Goal: Information Seeking & Learning: Learn about a topic

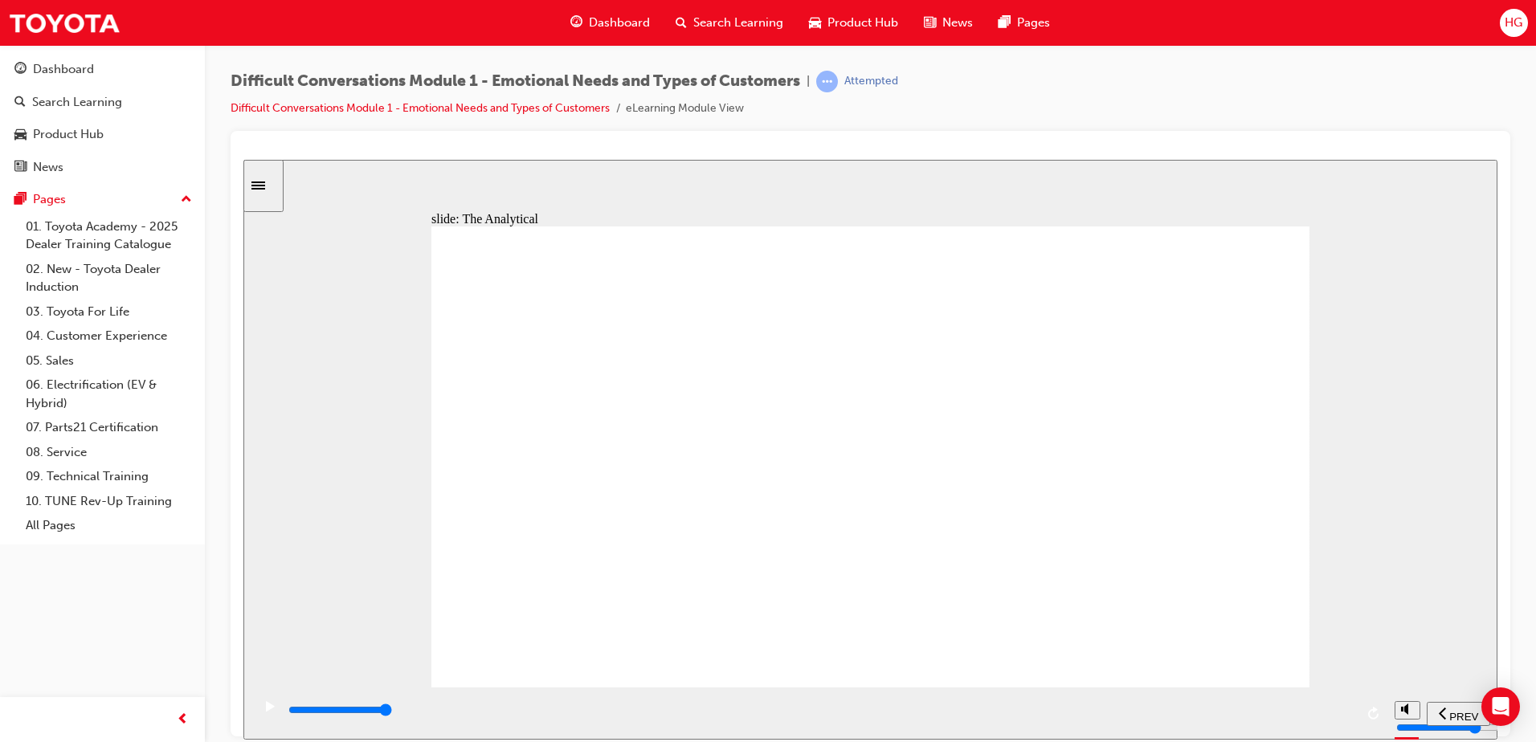
drag, startPoint x: 1300, startPoint y: 265, endPoint x: 1261, endPoint y: 284, distance: 42.8
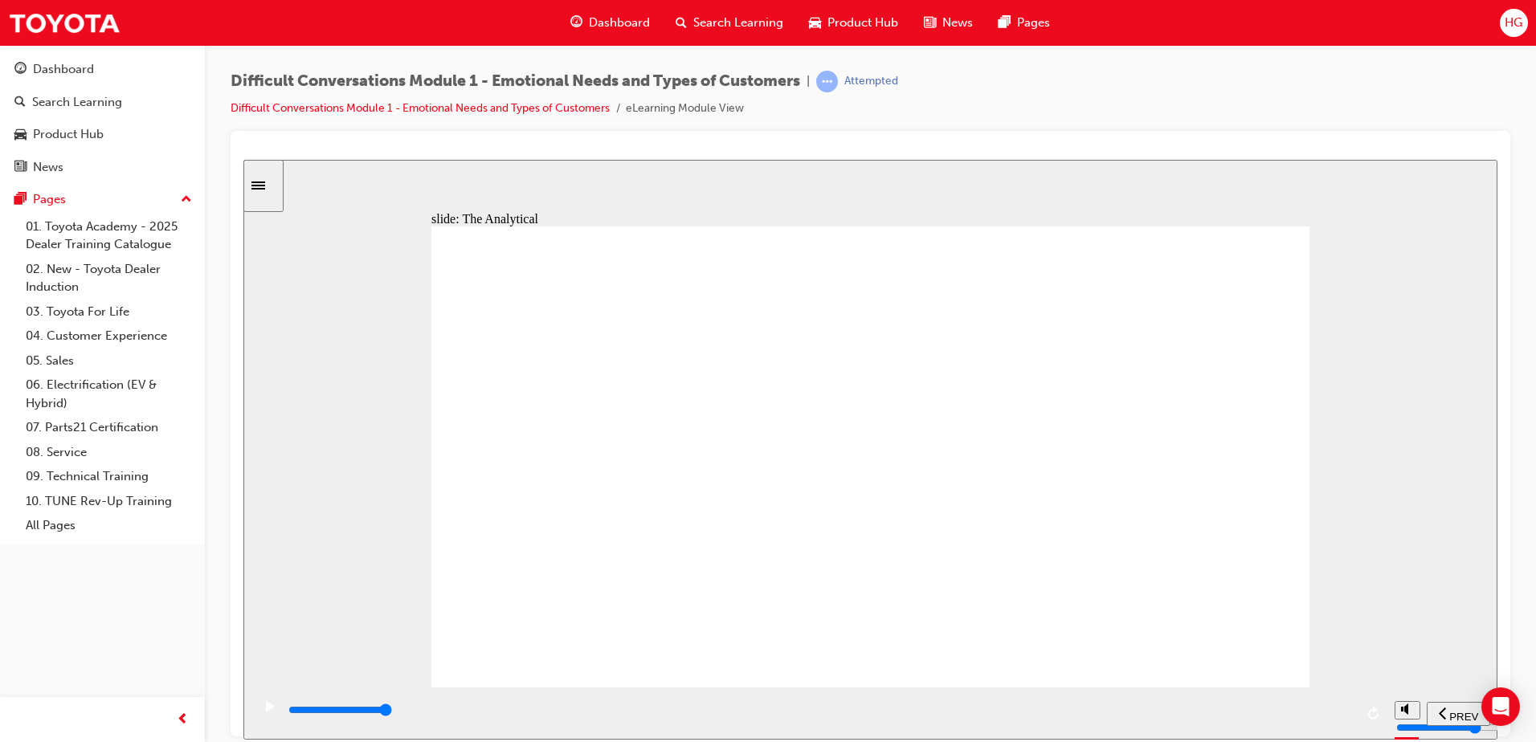
type input "10800"
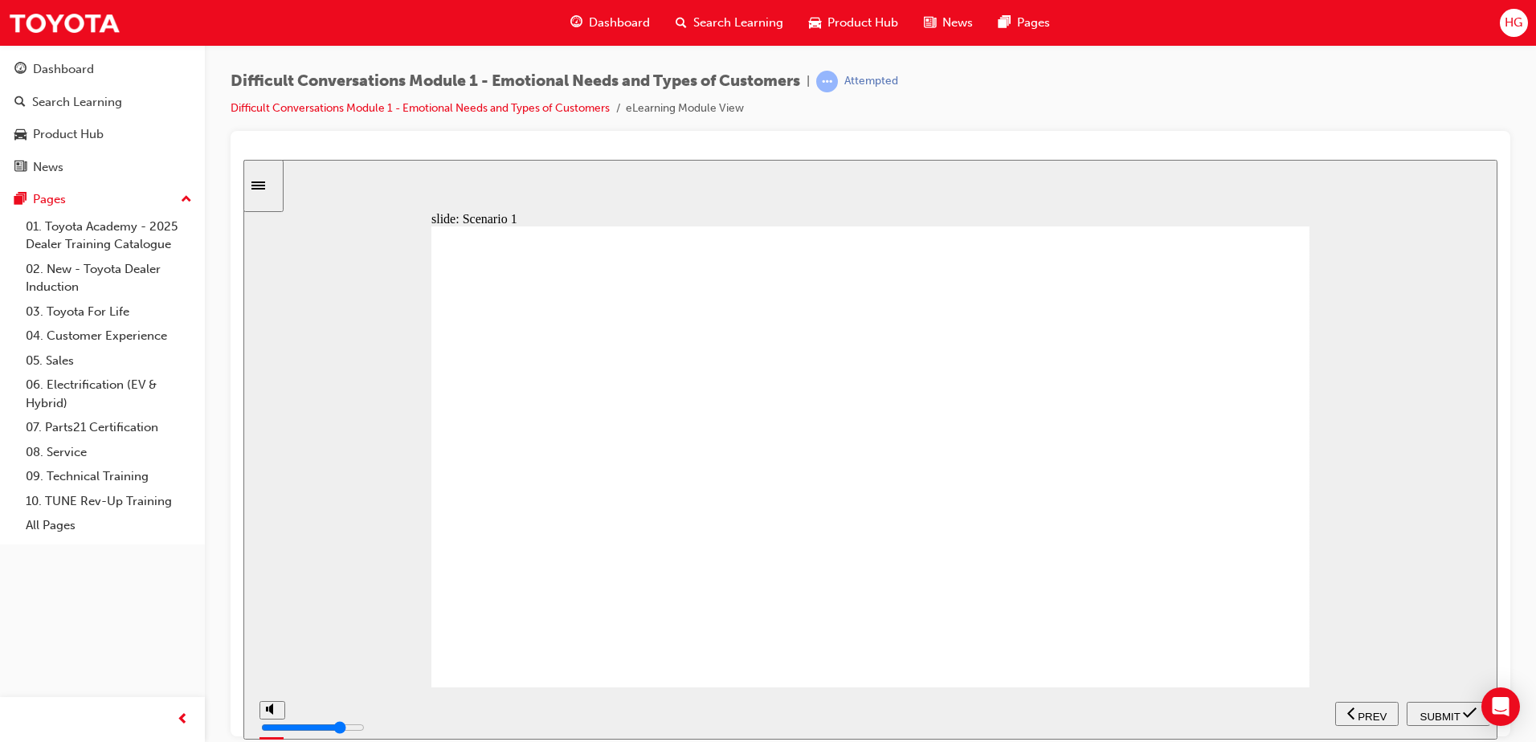
radio input "true"
click at [1427, 701] on button "SUBMIT" at bounding box center [1449, 713] width 84 height 24
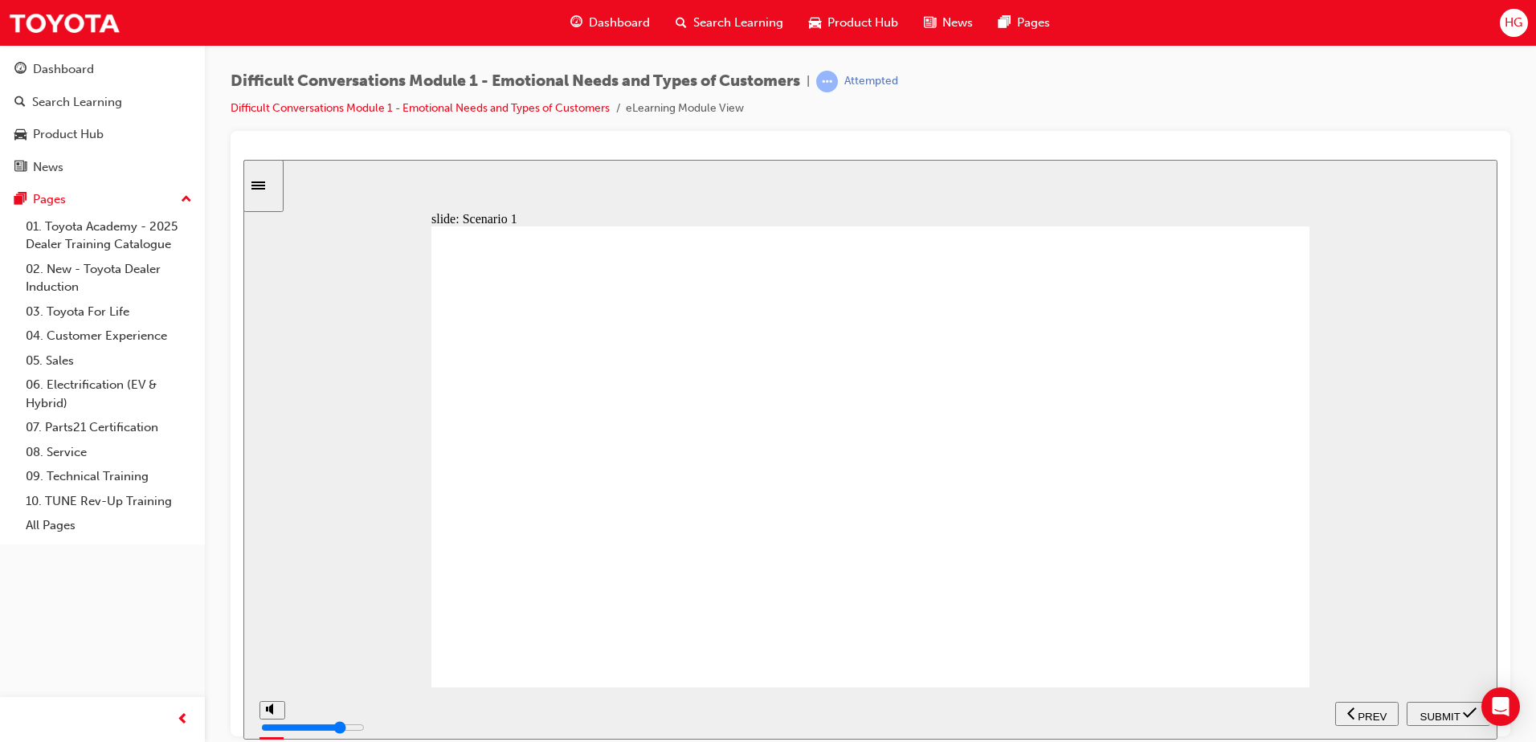
type input "41500"
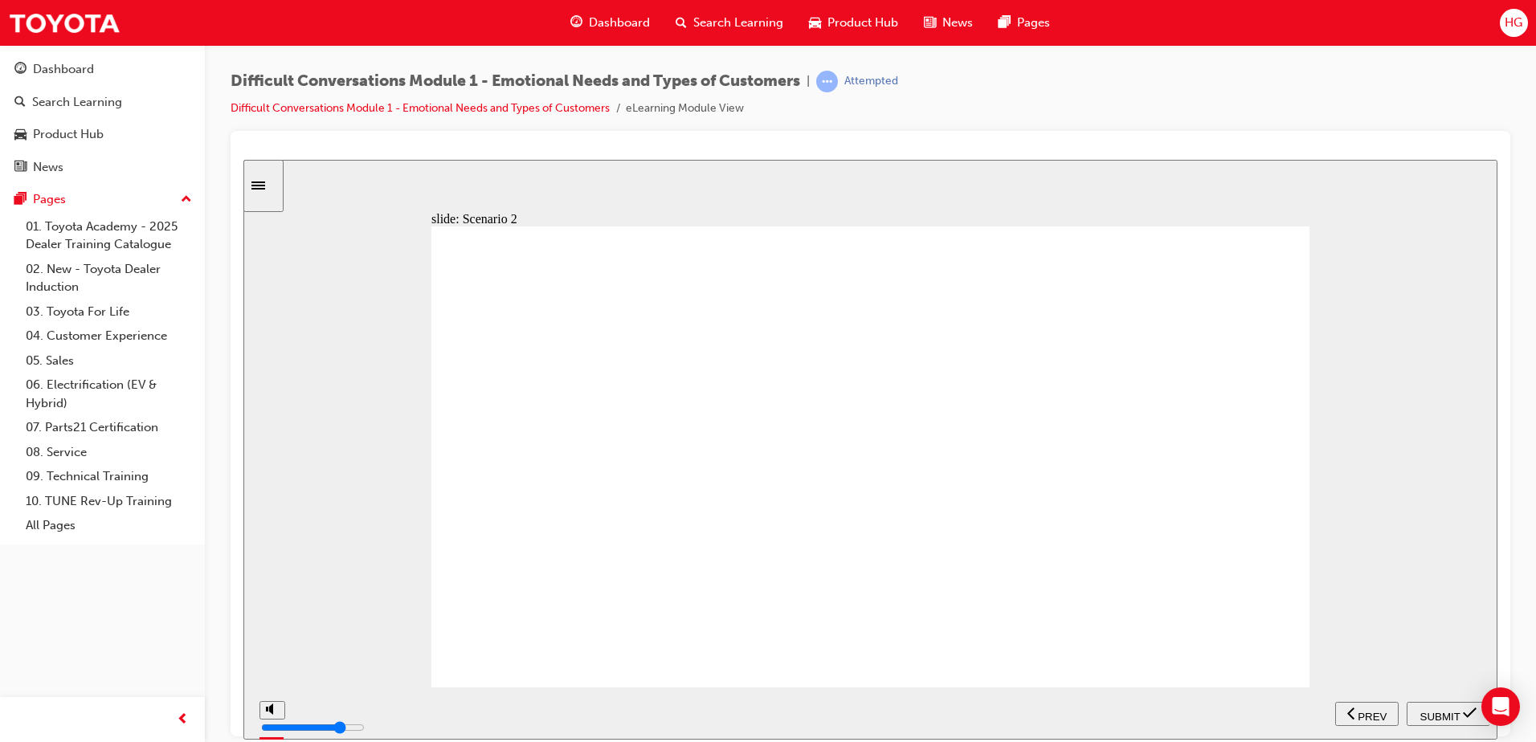
radio input "true"
click at [1441, 712] on span "SUBMIT" at bounding box center [1440, 716] width 40 height 12
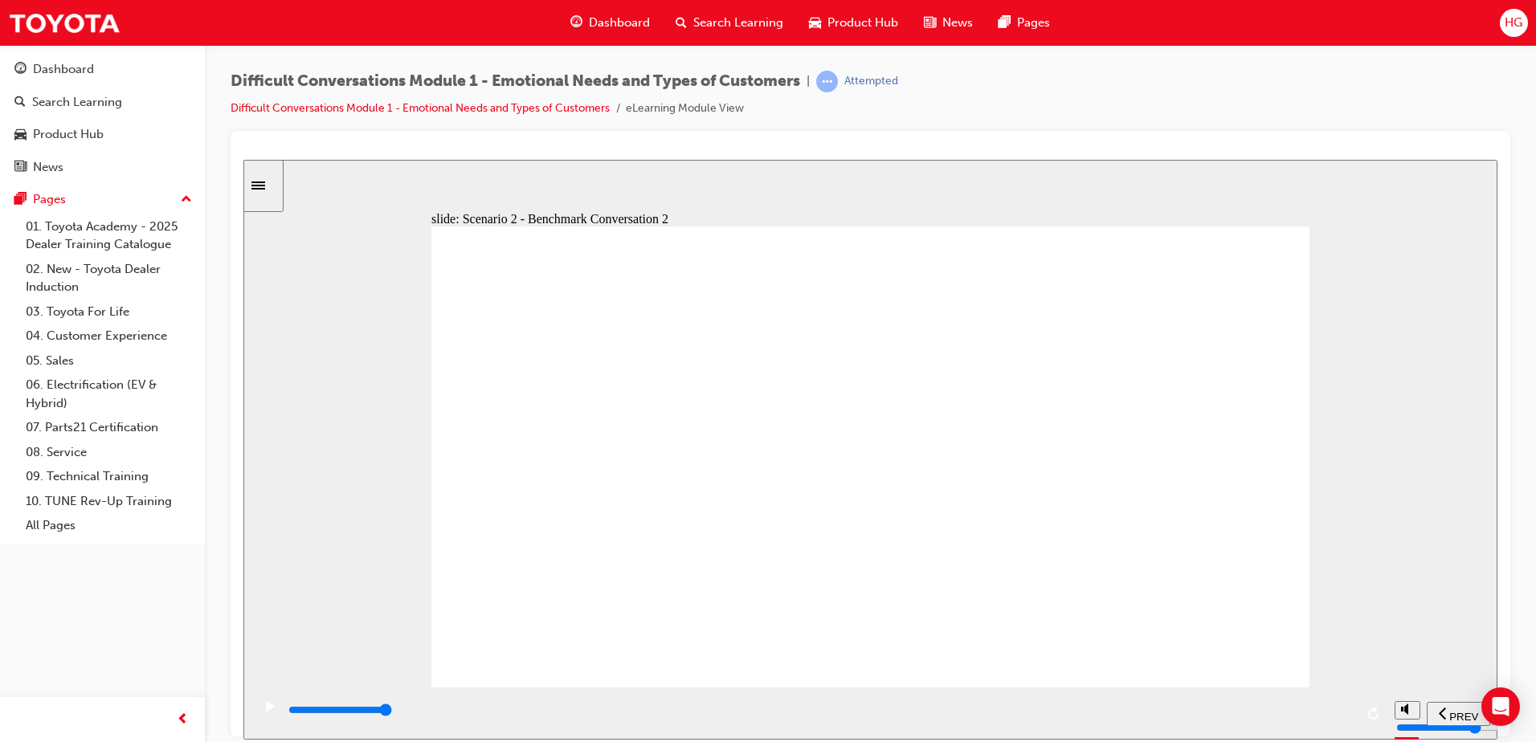
type input "55000"
radio input "true"
click at [1441, 715] on span "SUBMIT" at bounding box center [1440, 716] width 40 height 12
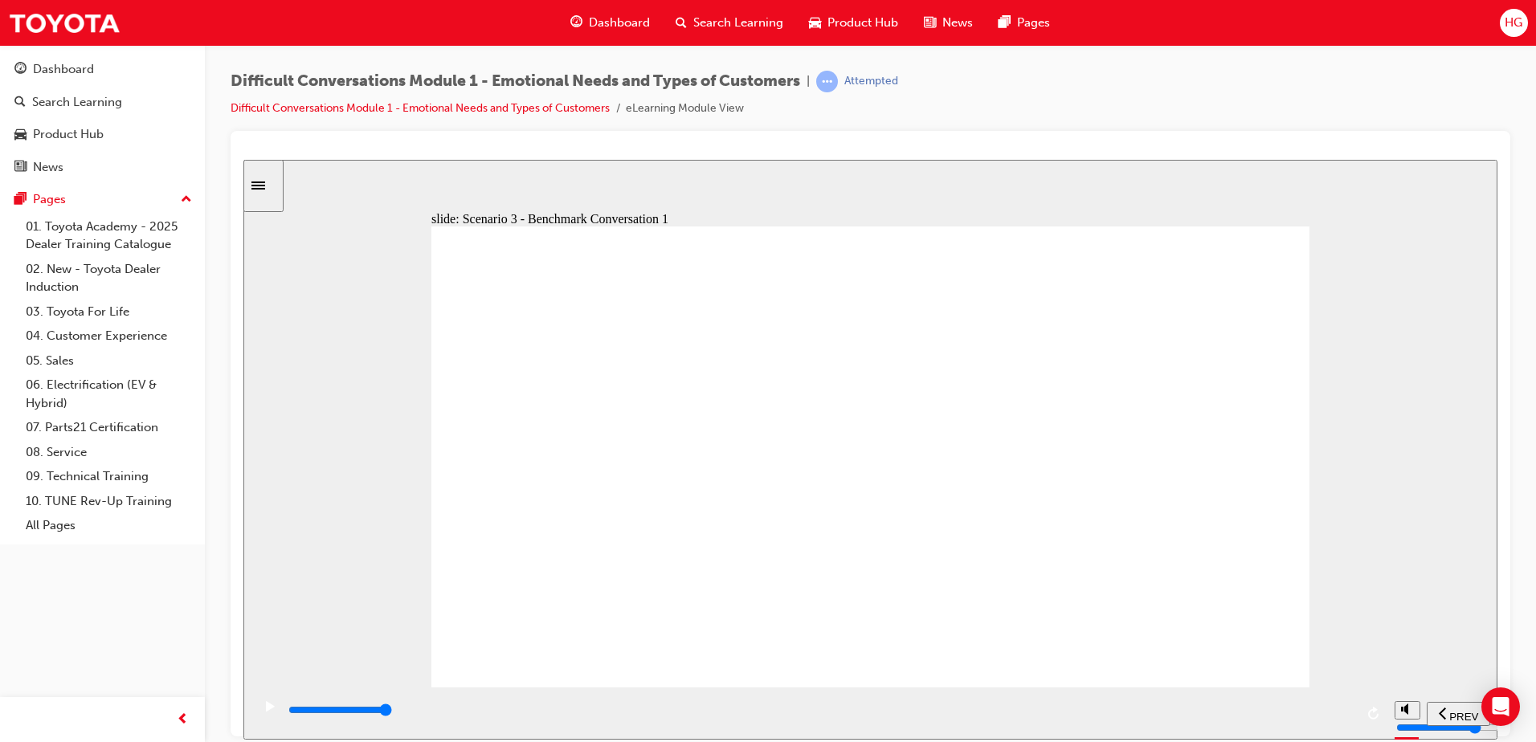
type input "44000"
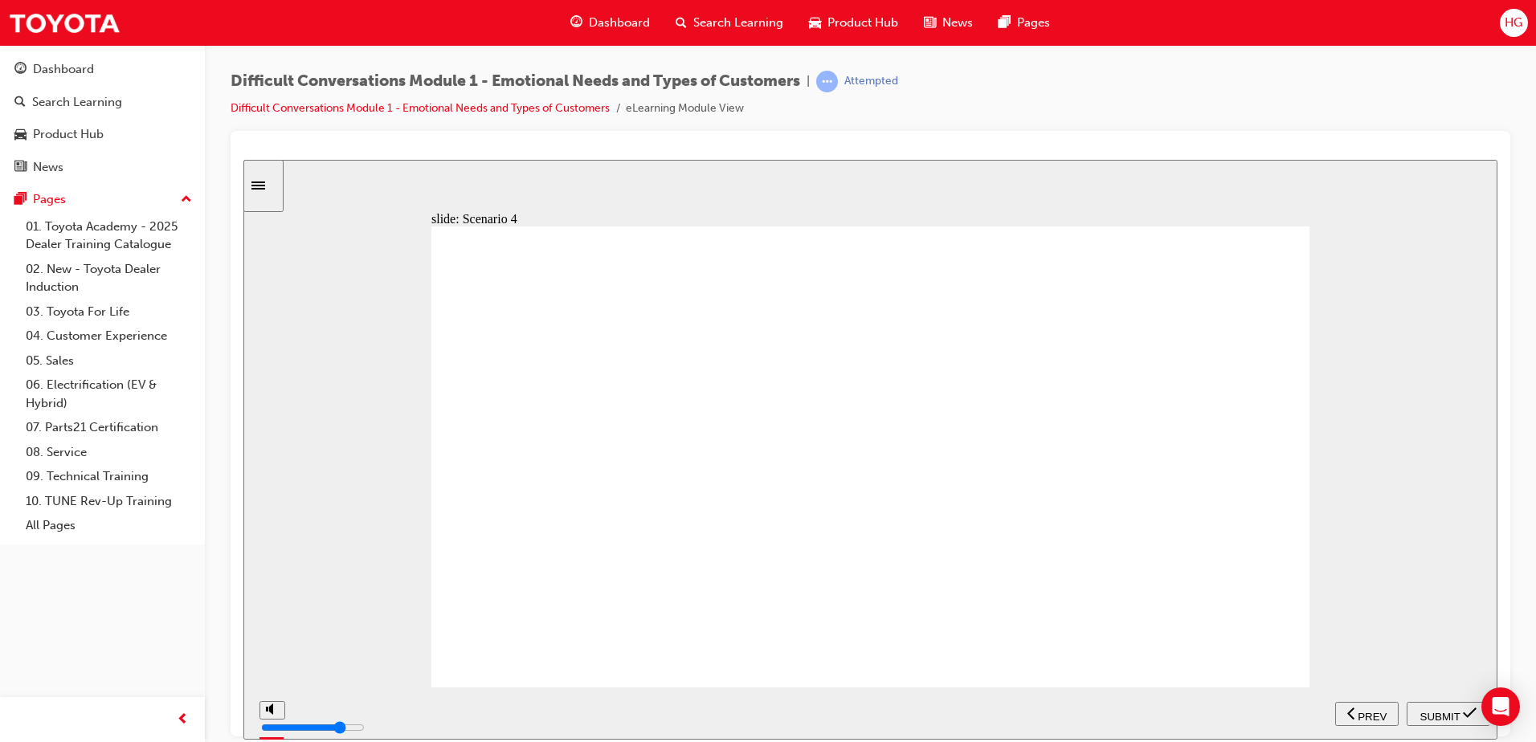
radio input "true"
click at [1417, 709] on div "SUBMIT" at bounding box center [1448, 713] width 71 height 17
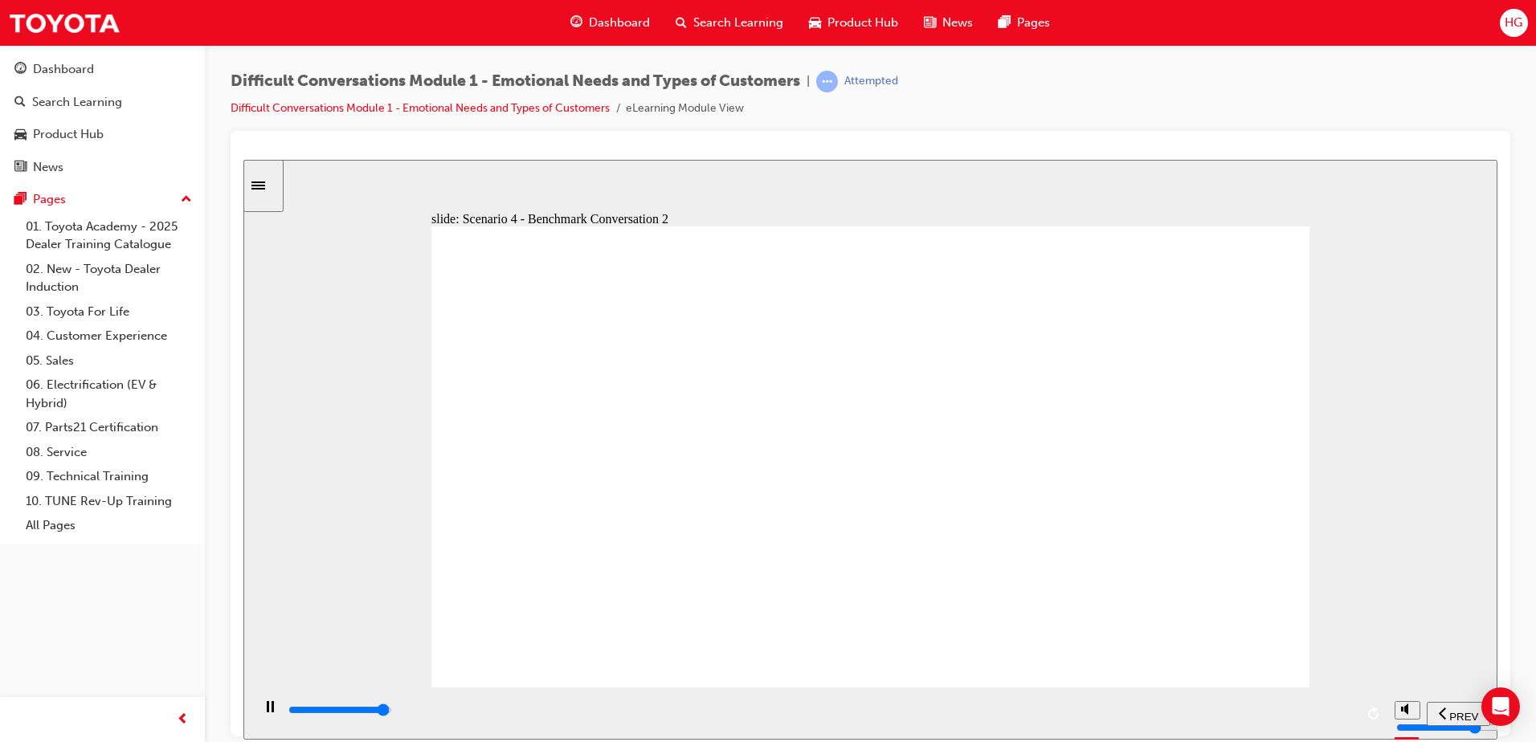
type input "9900"
drag, startPoint x: 1252, startPoint y: 518, endPoint x: 1114, endPoint y: 615, distance: 169.0
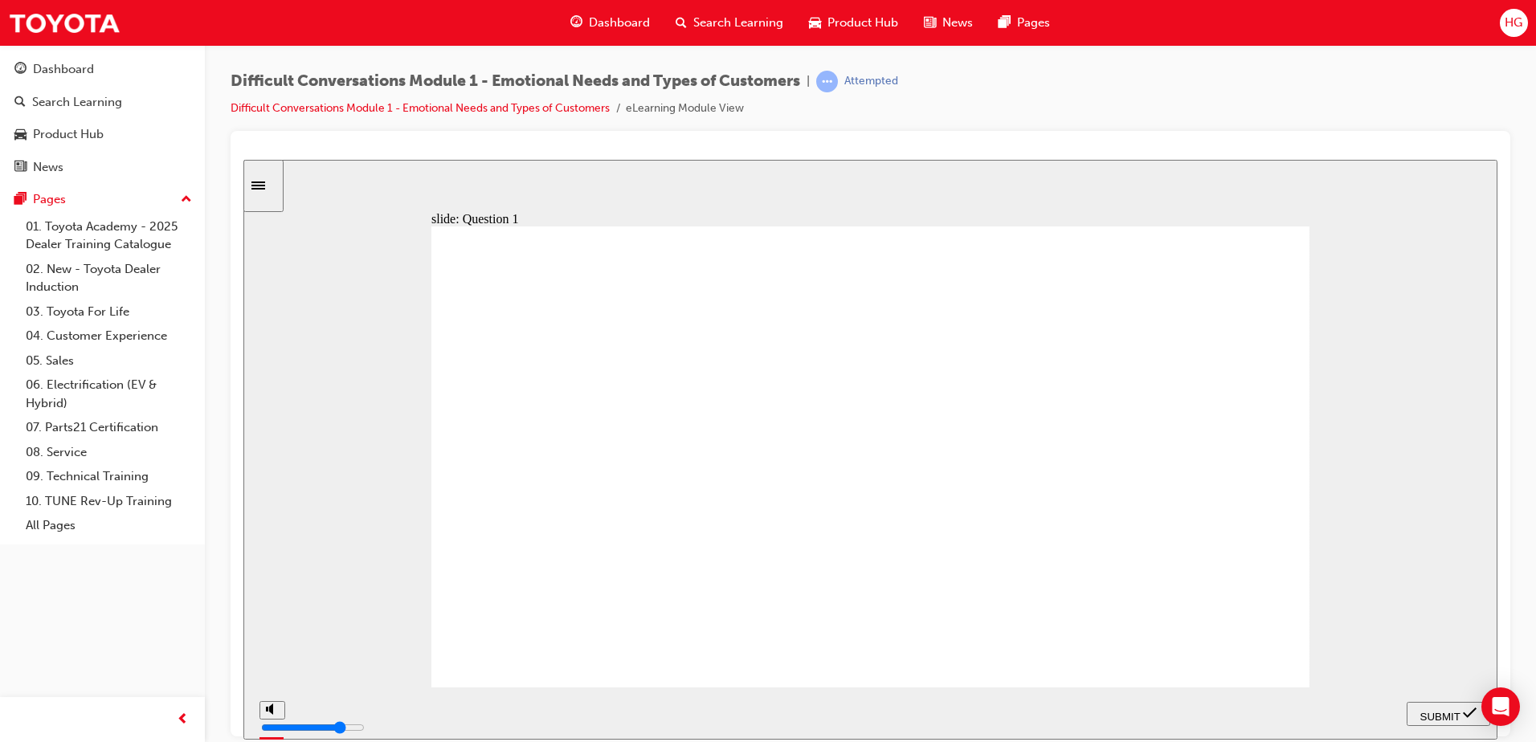
drag, startPoint x: 1216, startPoint y: 601, endPoint x: 971, endPoint y: 471, distance: 278.2
drag, startPoint x: 1207, startPoint y: 665, endPoint x: 963, endPoint y: 473, distance: 310.7
drag, startPoint x: 1239, startPoint y: 435, endPoint x: 1044, endPoint y: 446, distance: 195.5
drag, startPoint x: 1187, startPoint y: 468, endPoint x: 963, endPoint y: 583, distance: 251.9
drag, startPoint x: 1251, startPoint y: 570, endPoint x: 977, endPoint y: 648, distance: 285.1
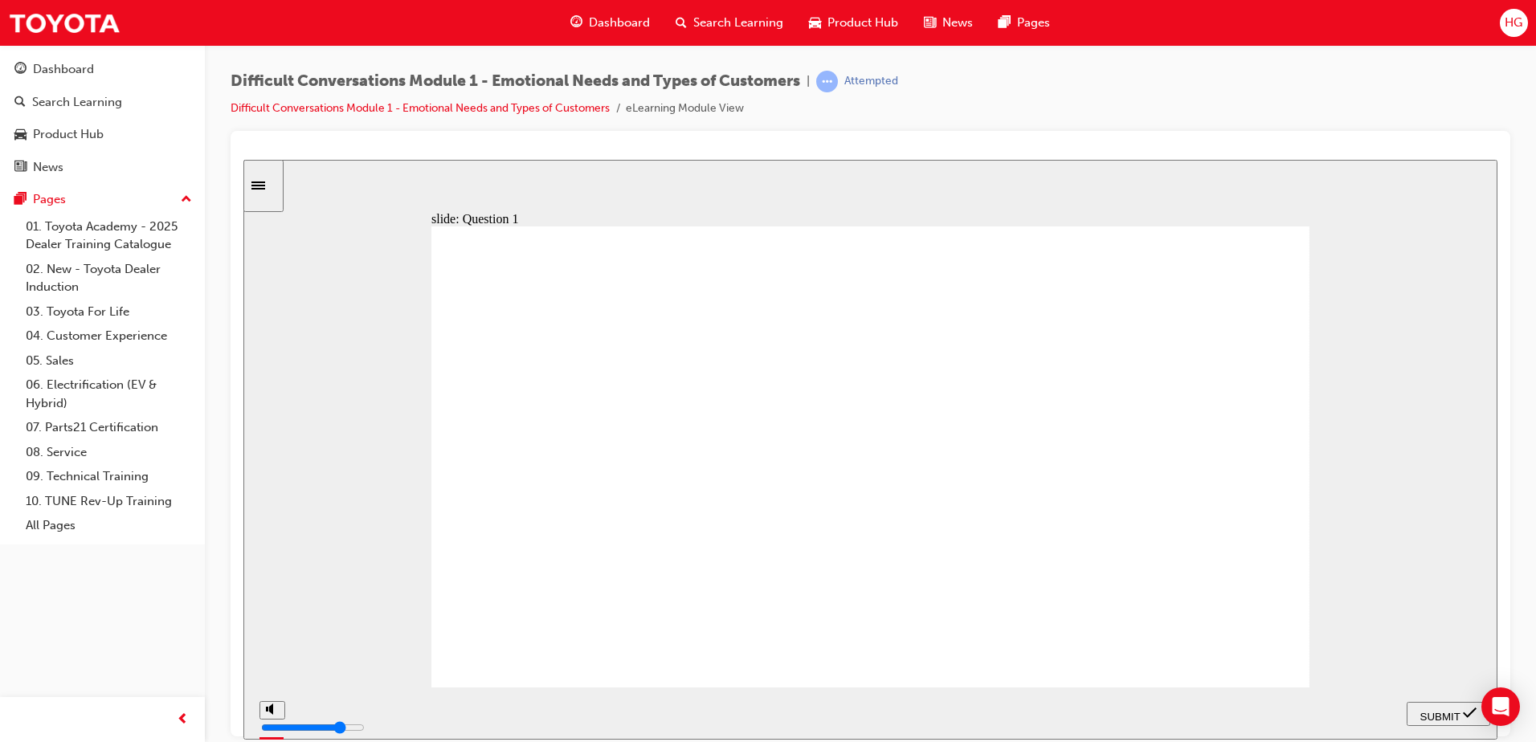
drag, startPoint x: 1220, startPoint y: 288, endPoint x: 989, endPoint y: 472, distance: 295.6
drag, startPoint x: 1169, startPoint y: 329, endPoint x: 1003, endPoint y: 575, distance: 297.0
drag, startPoint x: 1238, startPoint y: 392, endPoint x: 864, endPoint y: 578, distance: 418.2
click at [1422, 701] on button "SUBMIT" at bounding box center [1449, 713] width 84 height 24
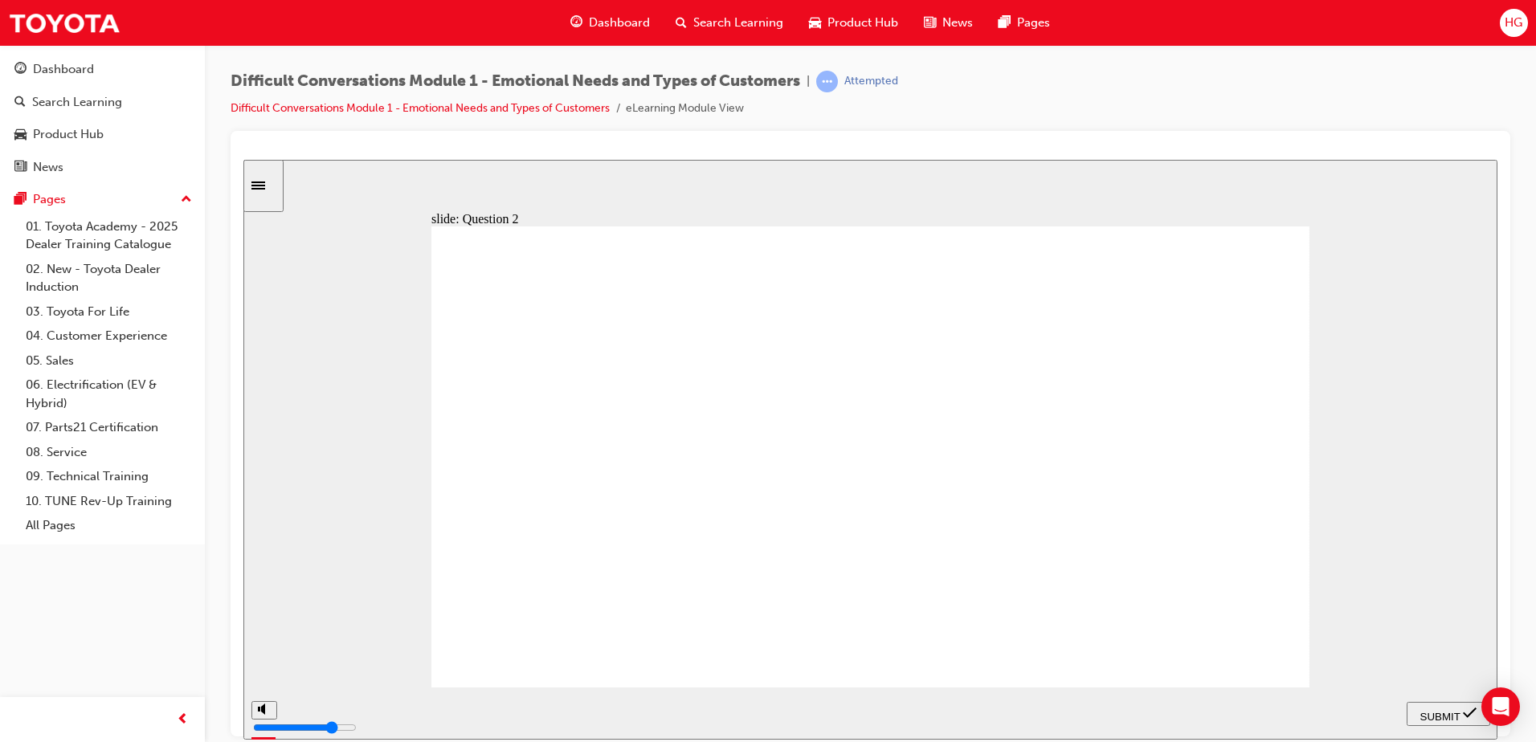
checkbox input "true"
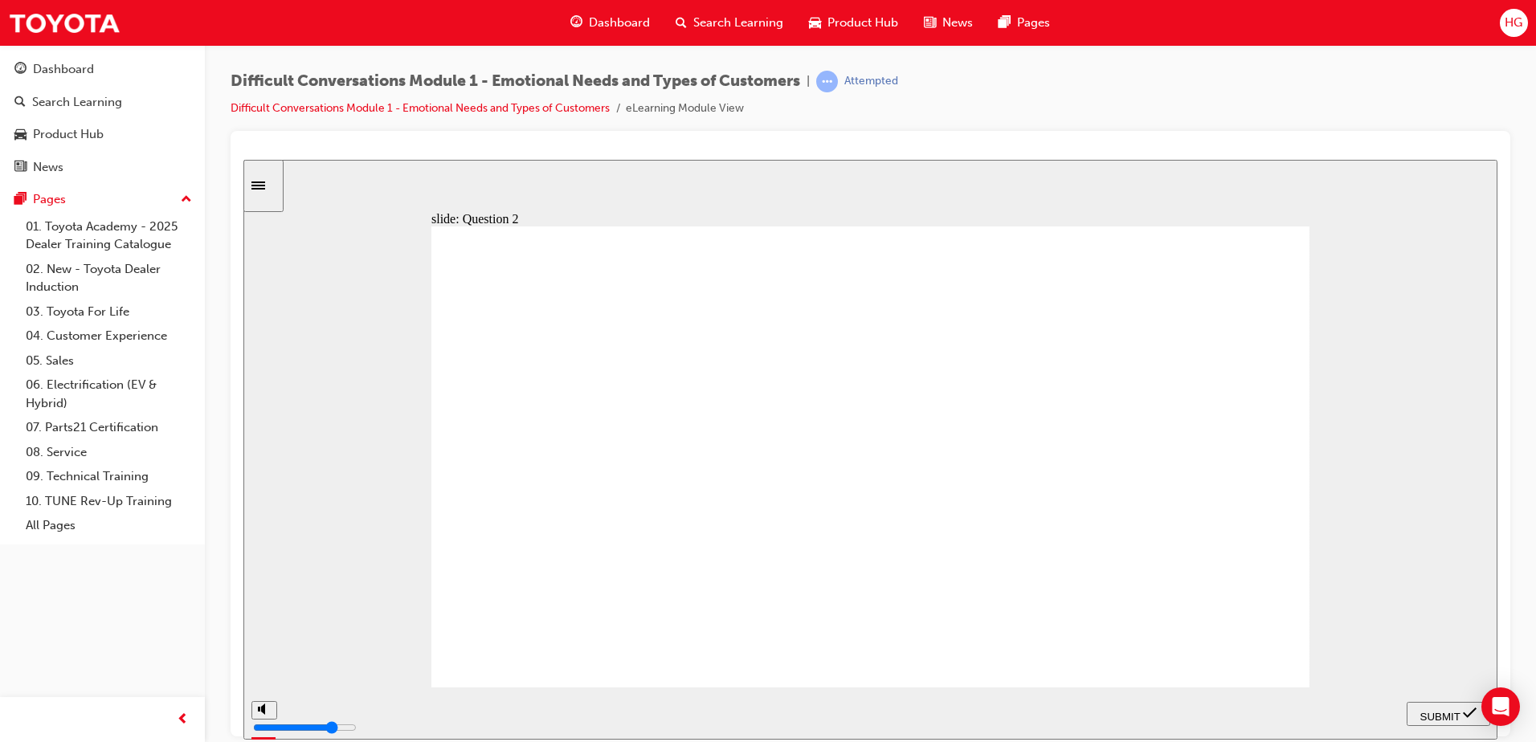
checkbox input "true"
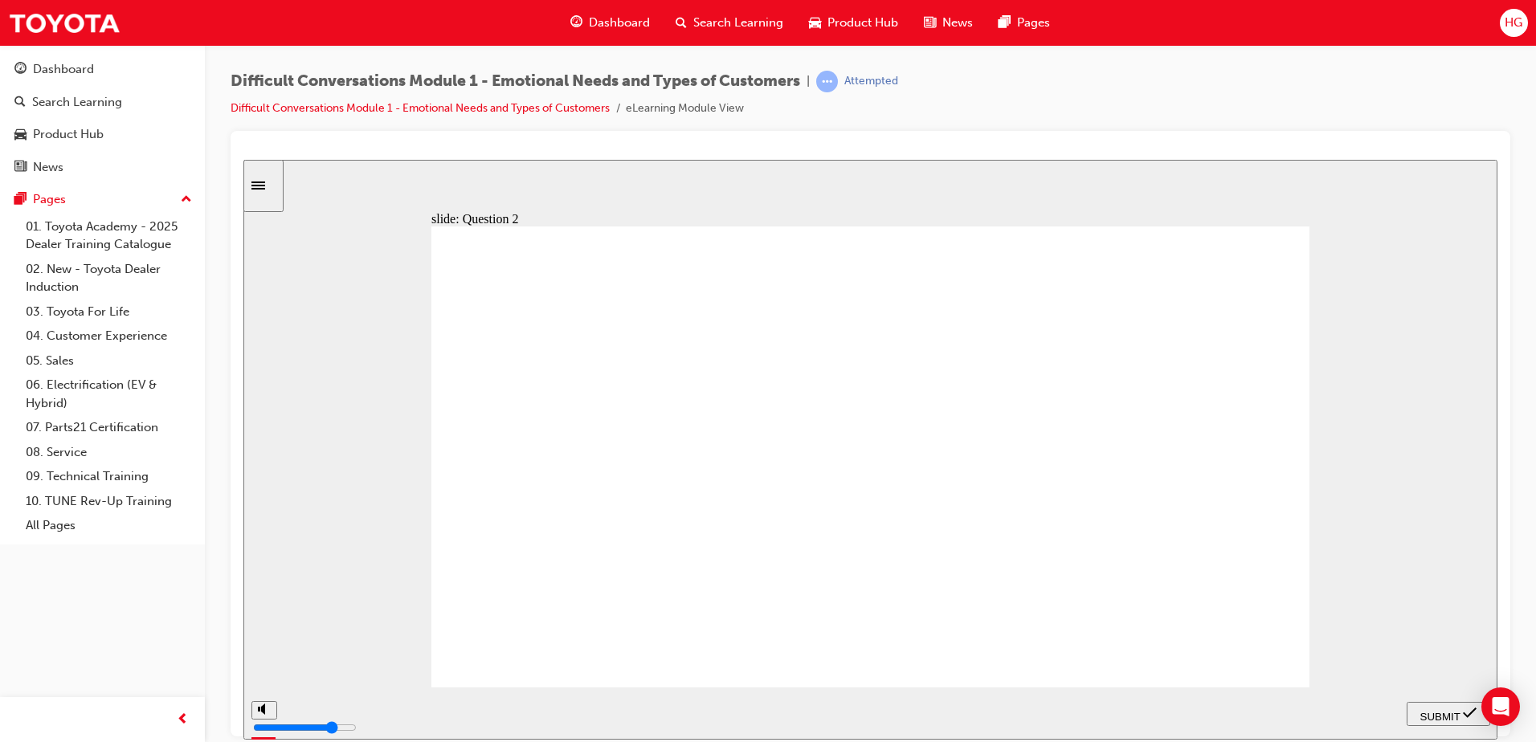
checkbox input "true"
click at [1449, 721] on div "SUBMIT" at bounding box center [1448, 713] width 71 height 17
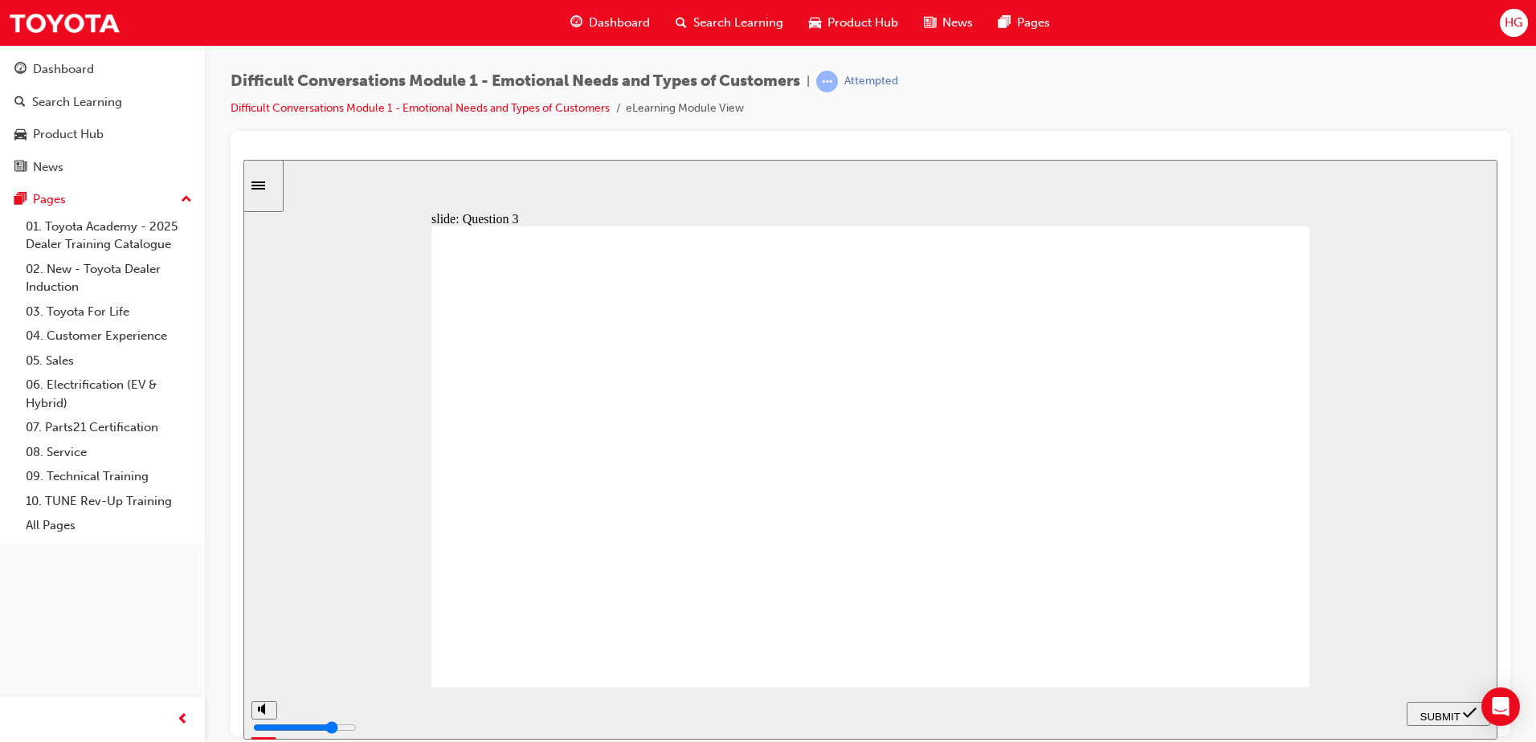
checkbox input "true"
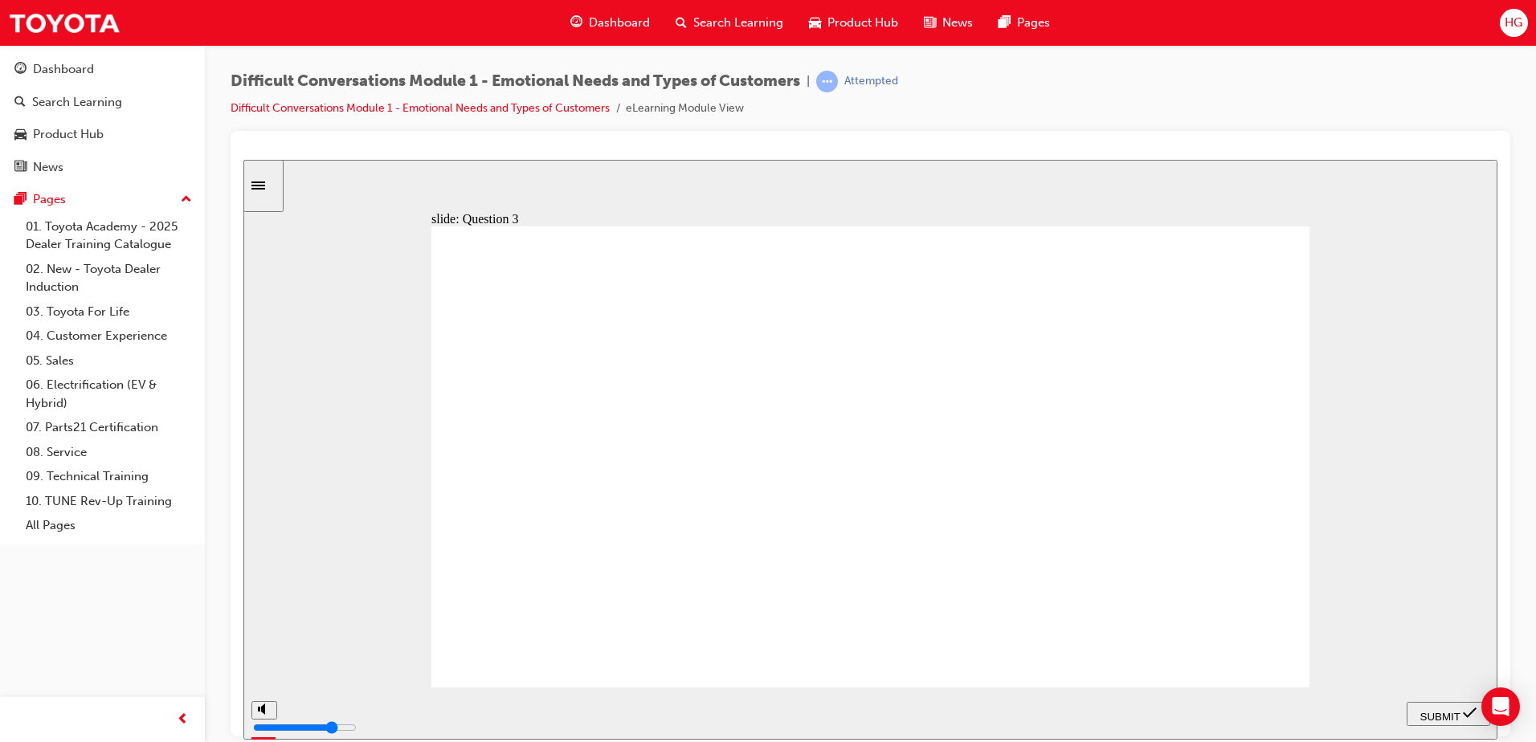
checkbox input "true"
drag, startPoint x: 546, startPoint y: 626, endPoint x: 554, endPoint y: 607, distance: 20.9
checkbox input "true"
click at [1428, 705] on div "SUBMIT" at bounding box center [1448, 713] width 71 height 17
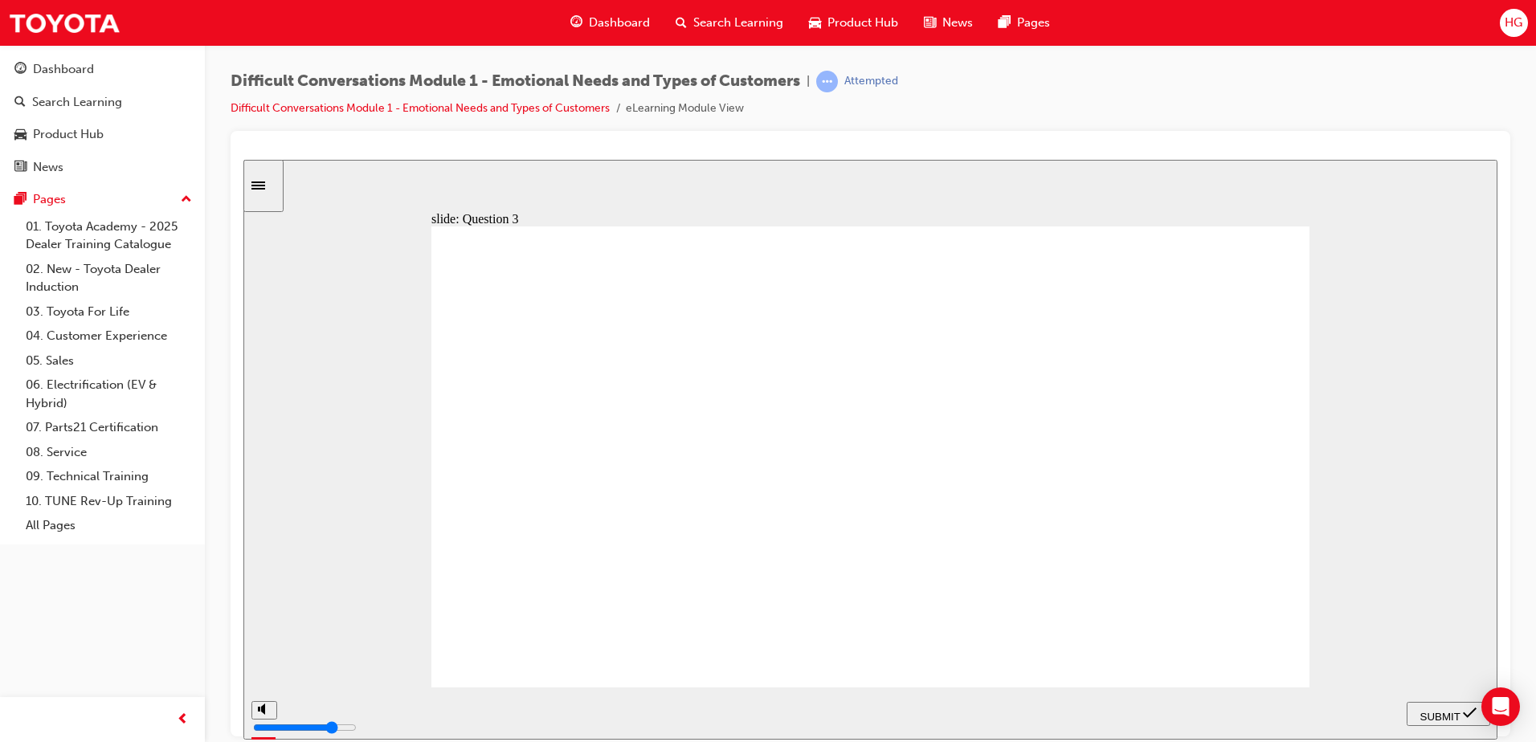
checkbox input "true"
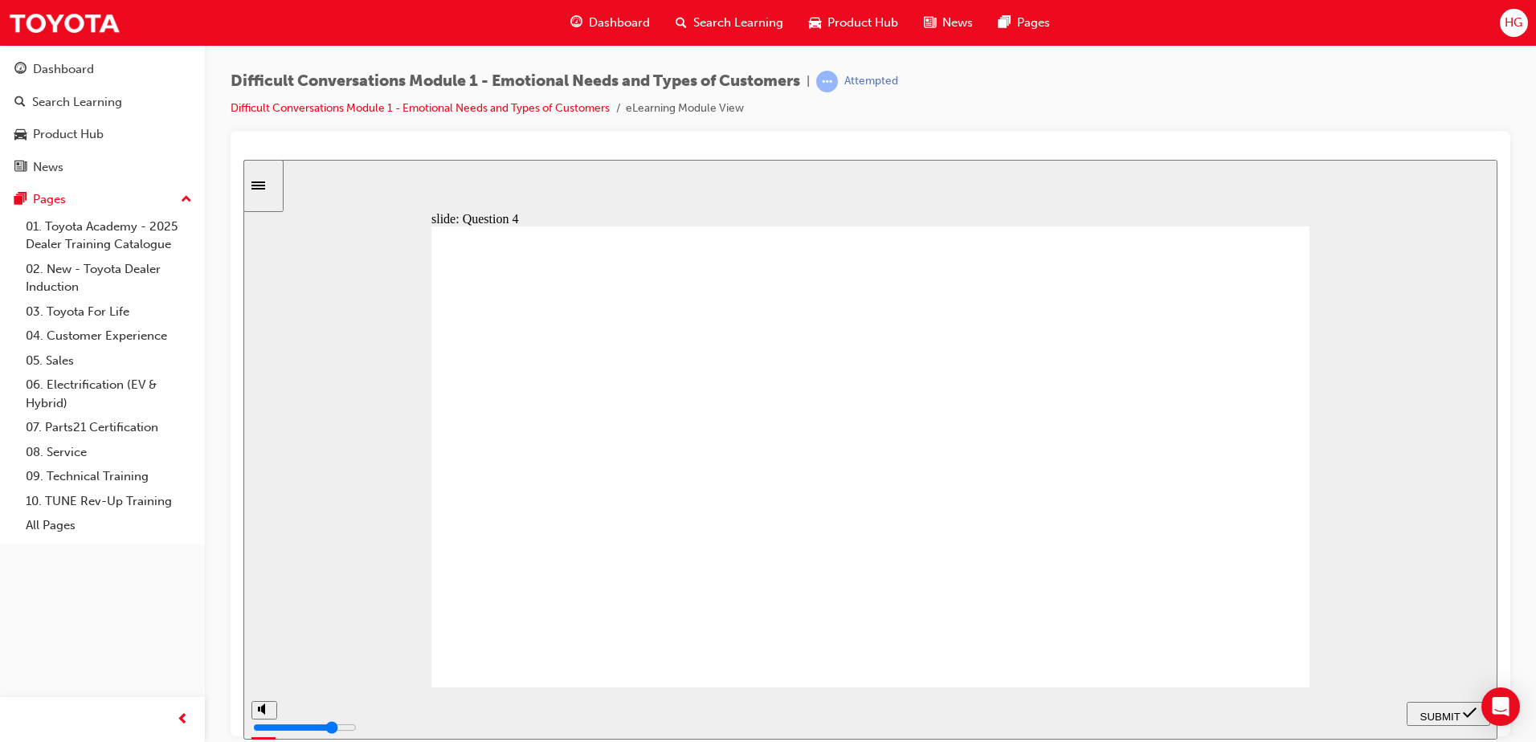
checkbox input "true"
click at [1441, 701] on button "SUBMIT" at bounding box center [1449, 713] width 84 height 24
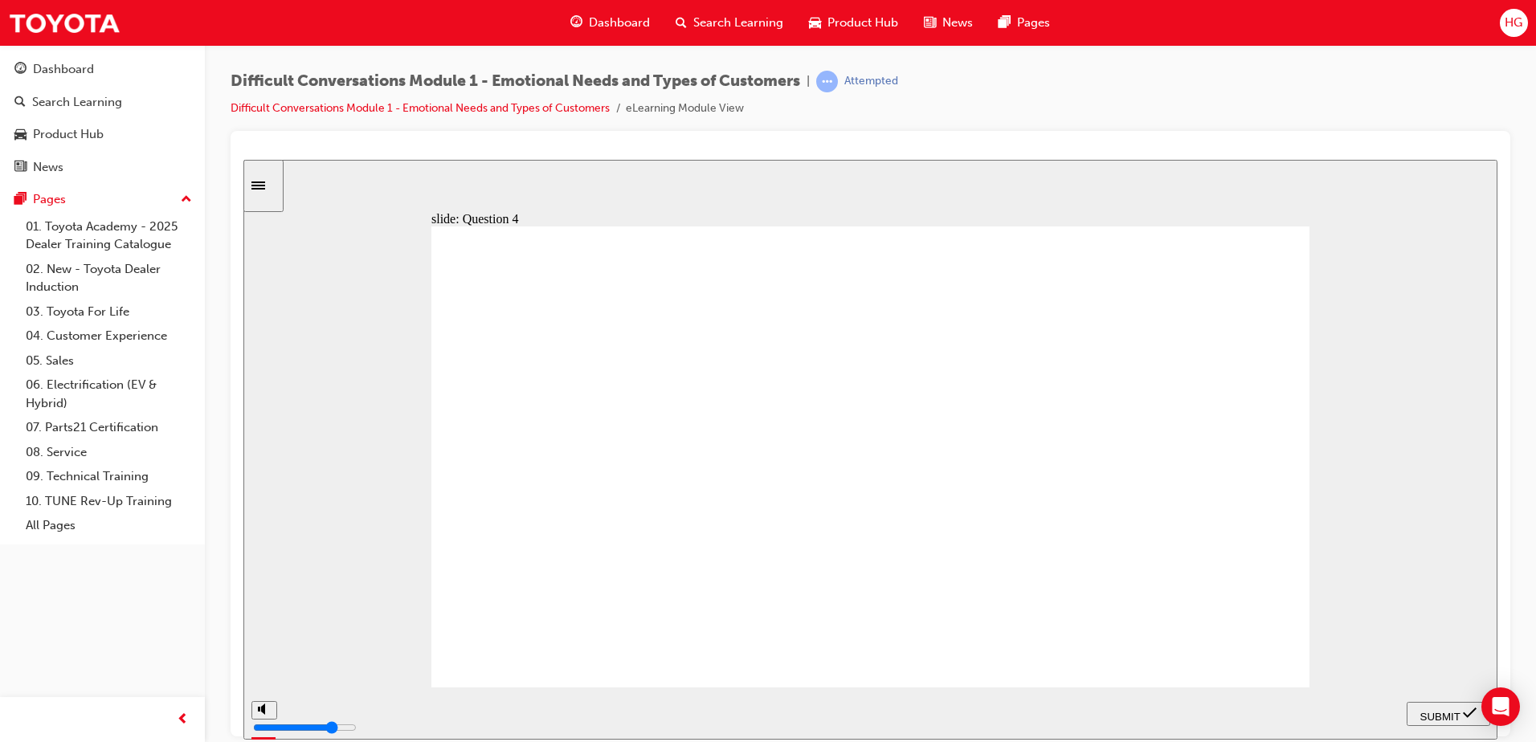
checkbox input "true"
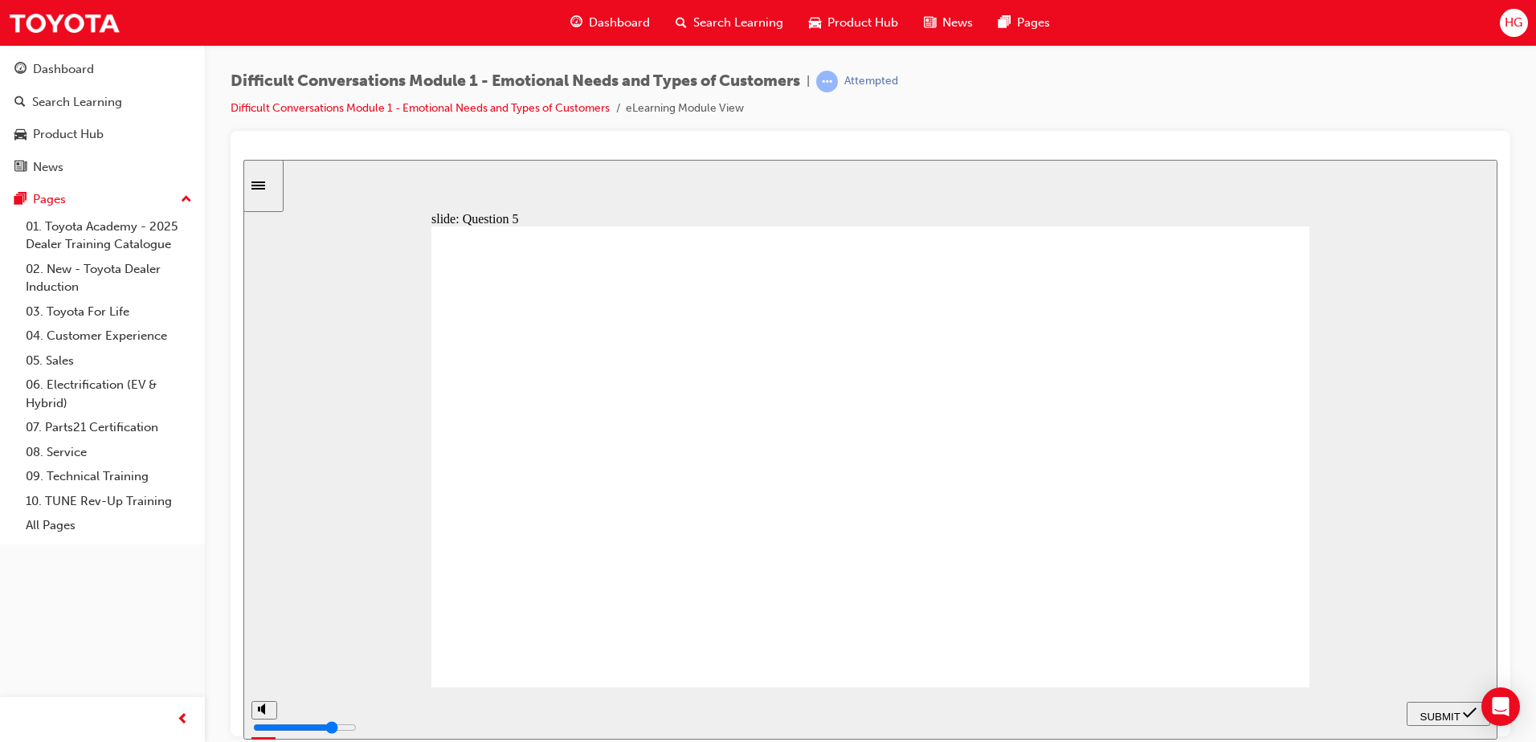
checkbox input "true"
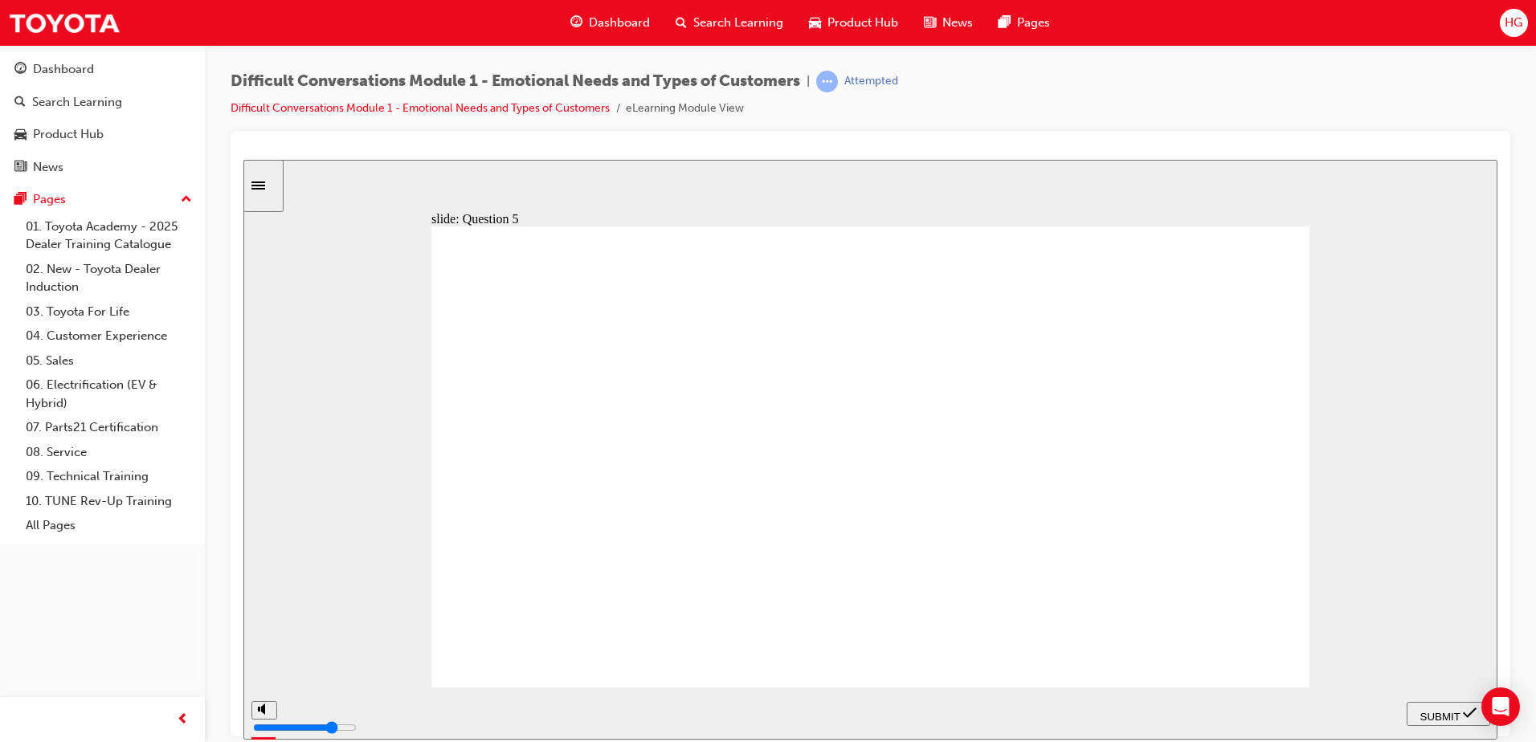
checkbox input "true"
click at [1428, 711] on span "SUBMIT" at bounding box center [1440, 716] width 40 height 12
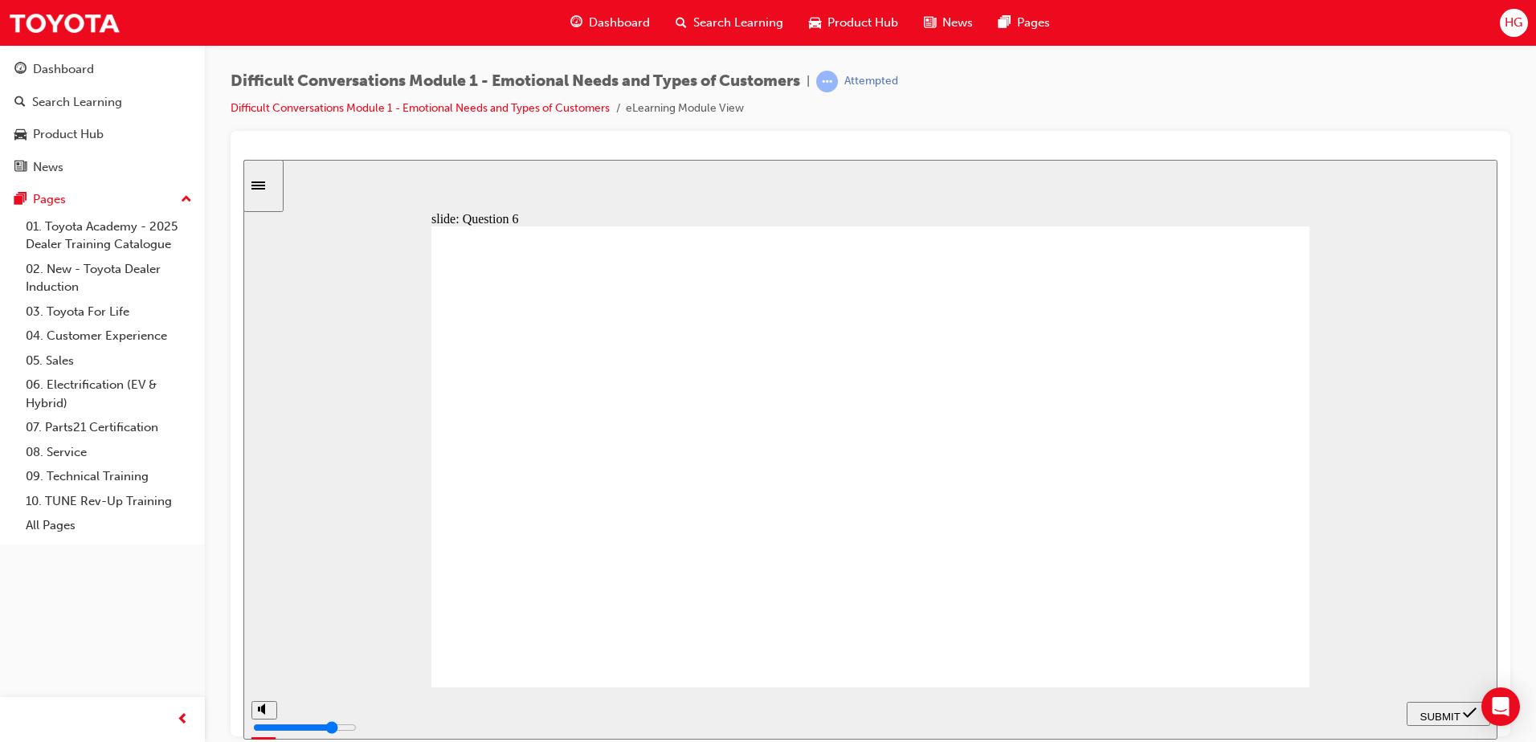
checkbox input "true"
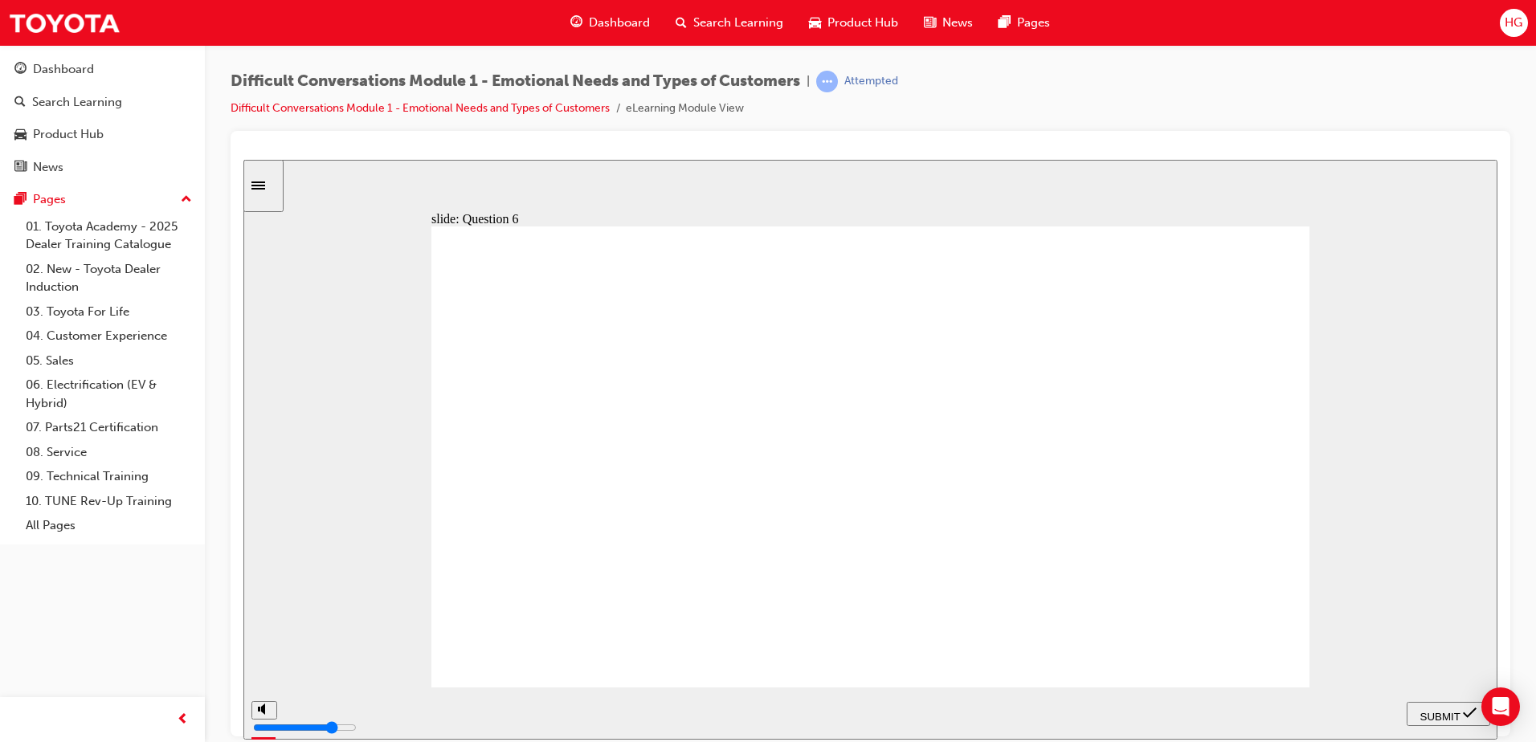
checkbox input "true"
click at [1461, 713] on span "SUBMIT" at bounding box center [1440, 716] width 40 height 12
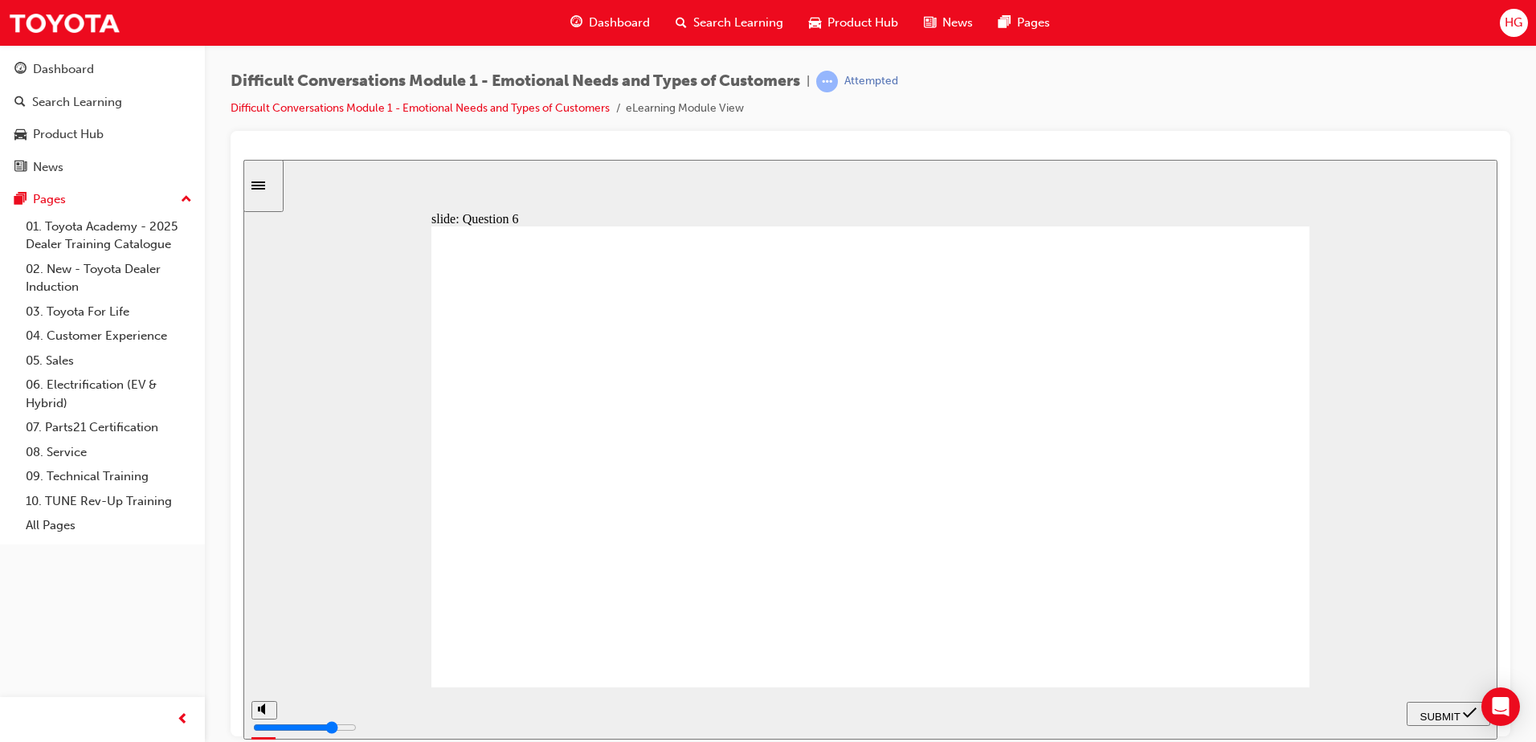
checkbox input "true"
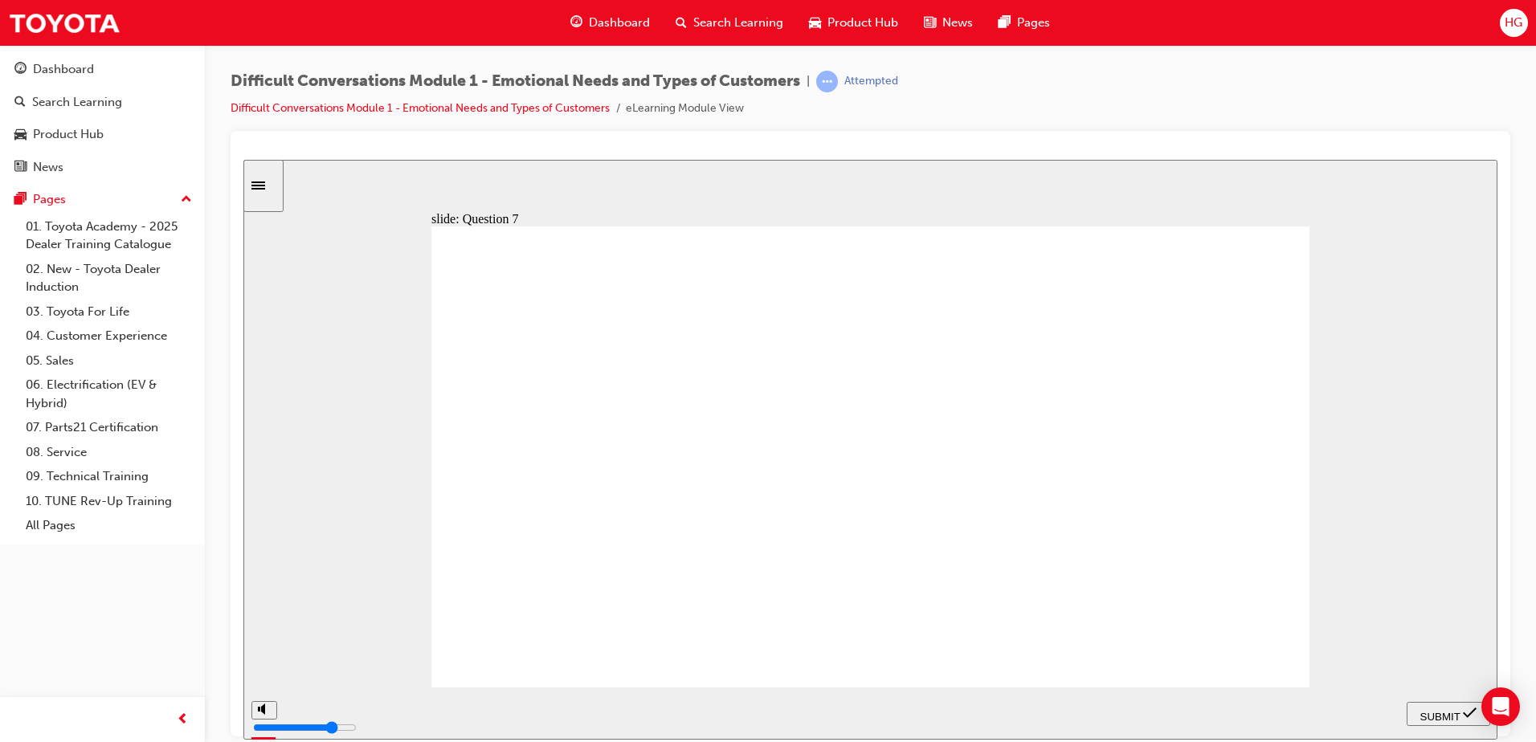
checkbox input "true"
click at [1460, 713] on span "SUBMIT" at bounding box center [1440, 716] width 40 height 12
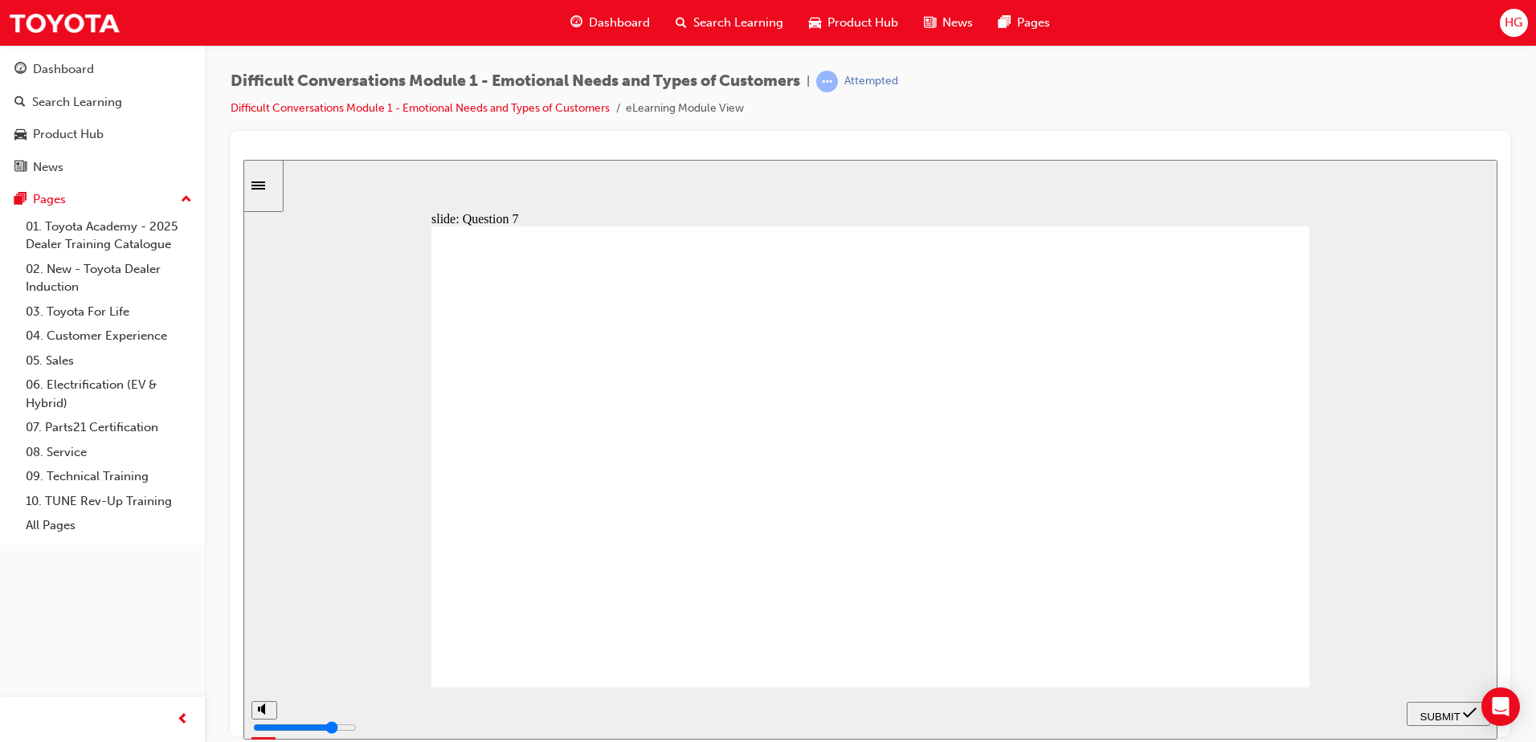
checkbox input "true"
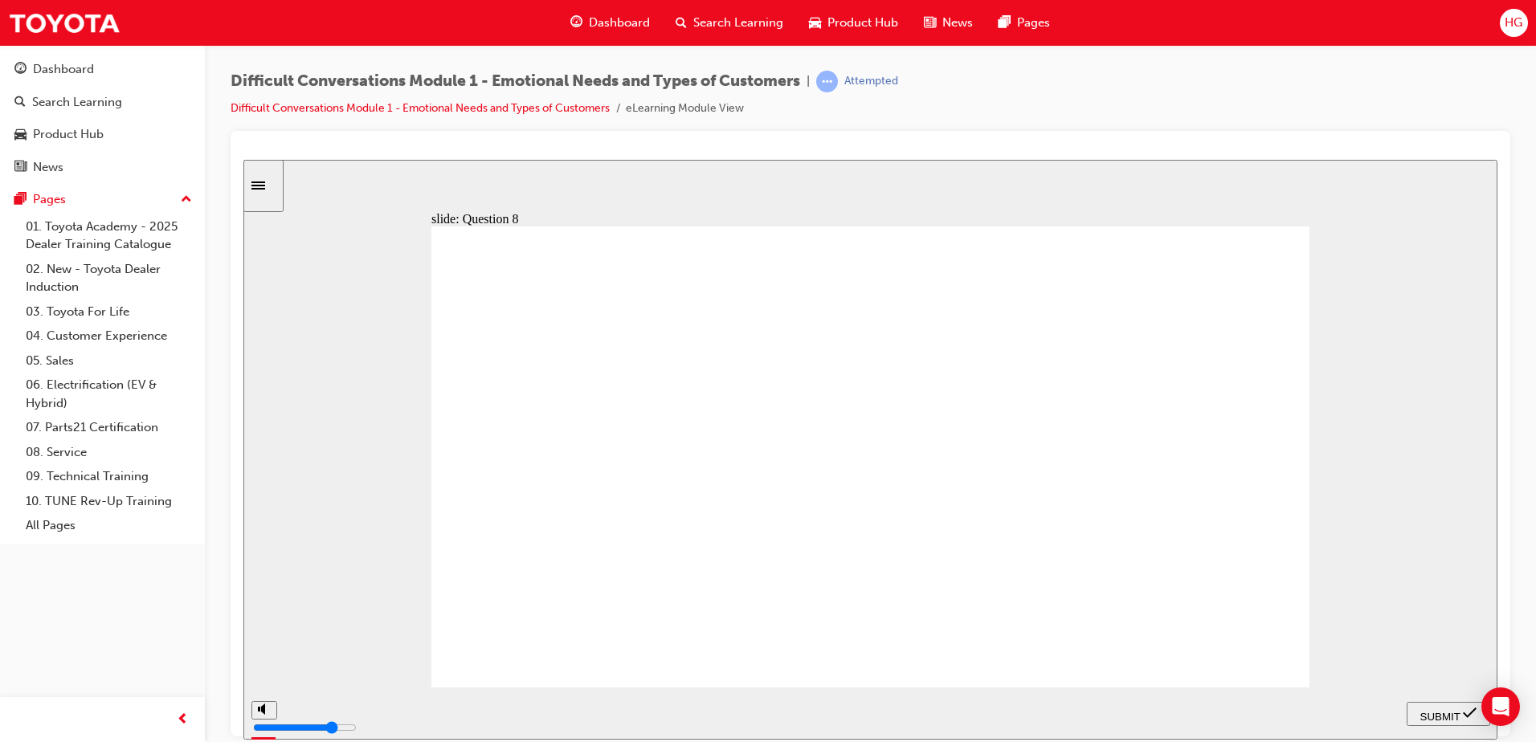
checkbox input "true"
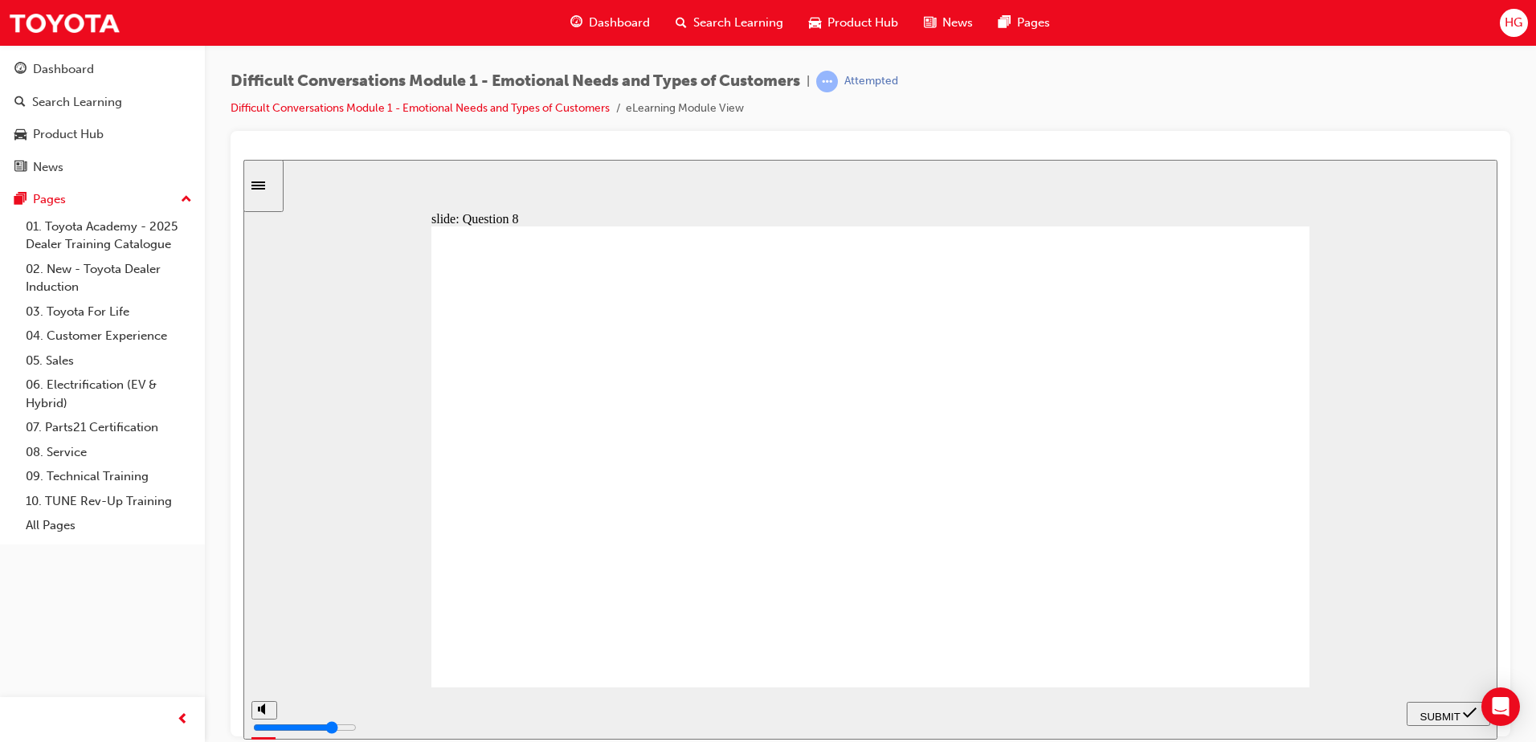
click at [1463, 708] on div "SUBMIT" at bounding box center [1448, 713] width 71 height 17
click at [331, 482] on div "slide: Question 9 Assessment – Question 9/12 Rectangle 1 Rectangle 1 A Guest ap…" at bounding box center [870, 449] width 1254 height 580
radio input "true"
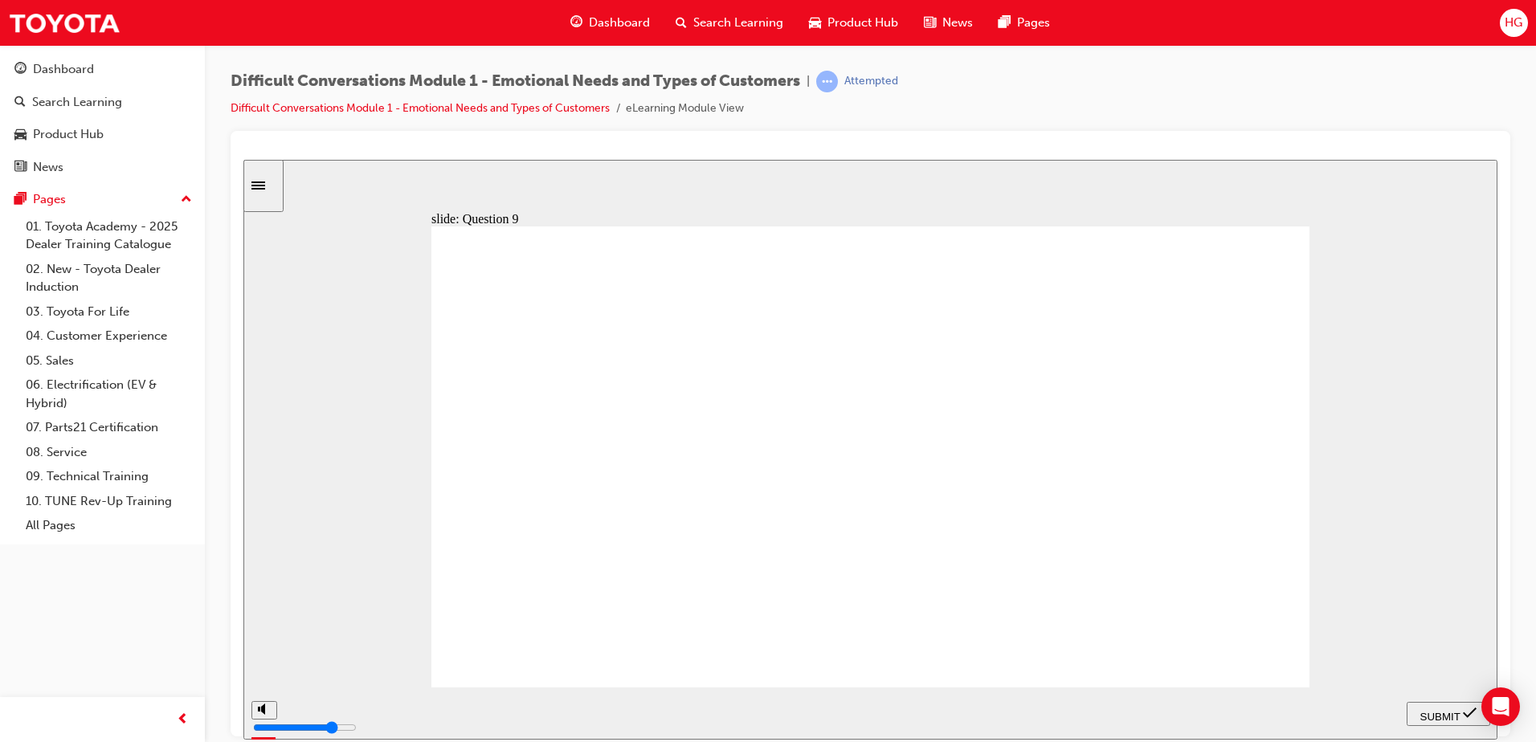
click at [1451, 710] on span "SUBMIT" at bounding box center [1440, 716] width 40 height 12
radio input "true"
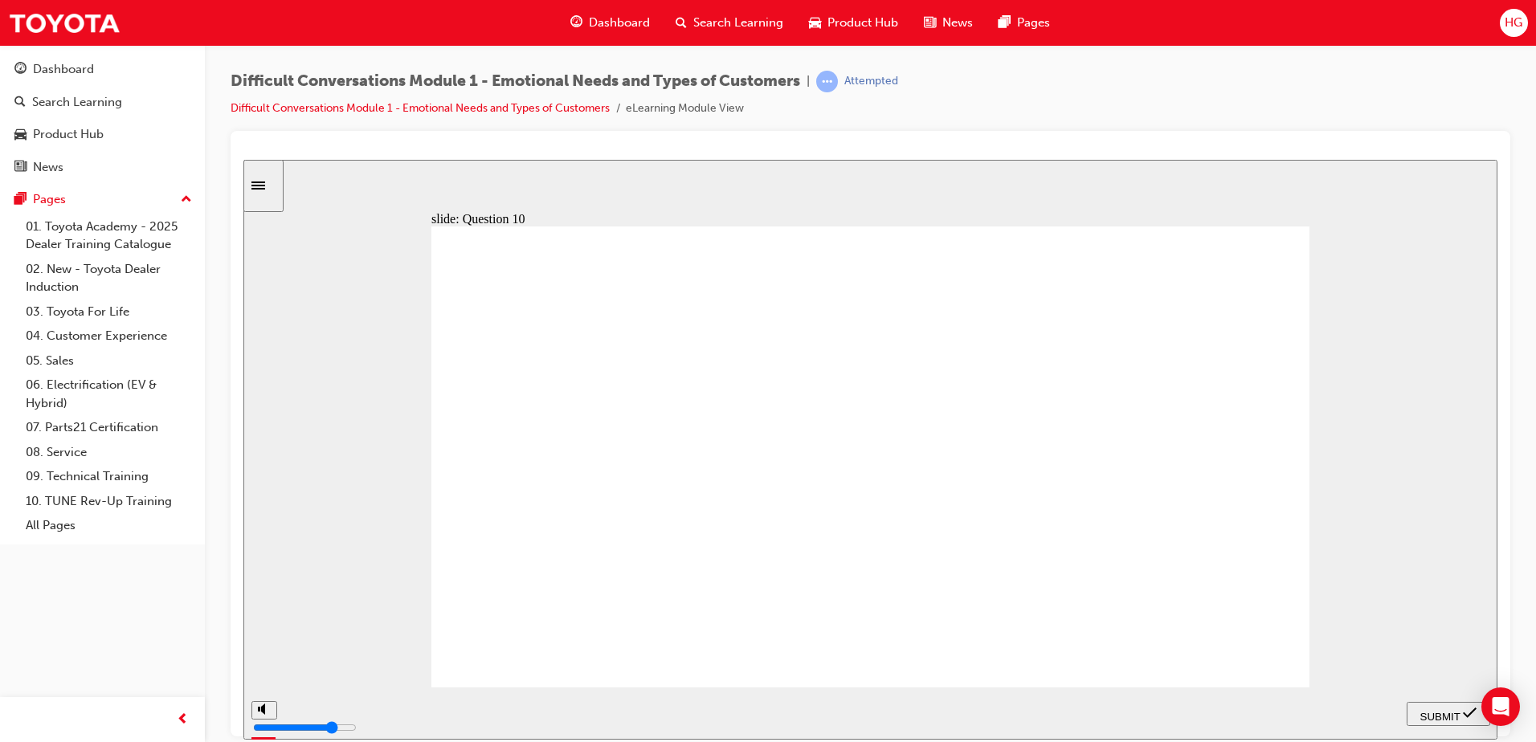
click at [1439, 705] on div "SUBMIT" at bounding box center [1448, 713] width 71 height 17
radio input "true"
click at [1429, 710] on span "SUBMIT" at bounding box center [1440, 716] width 40 height 12
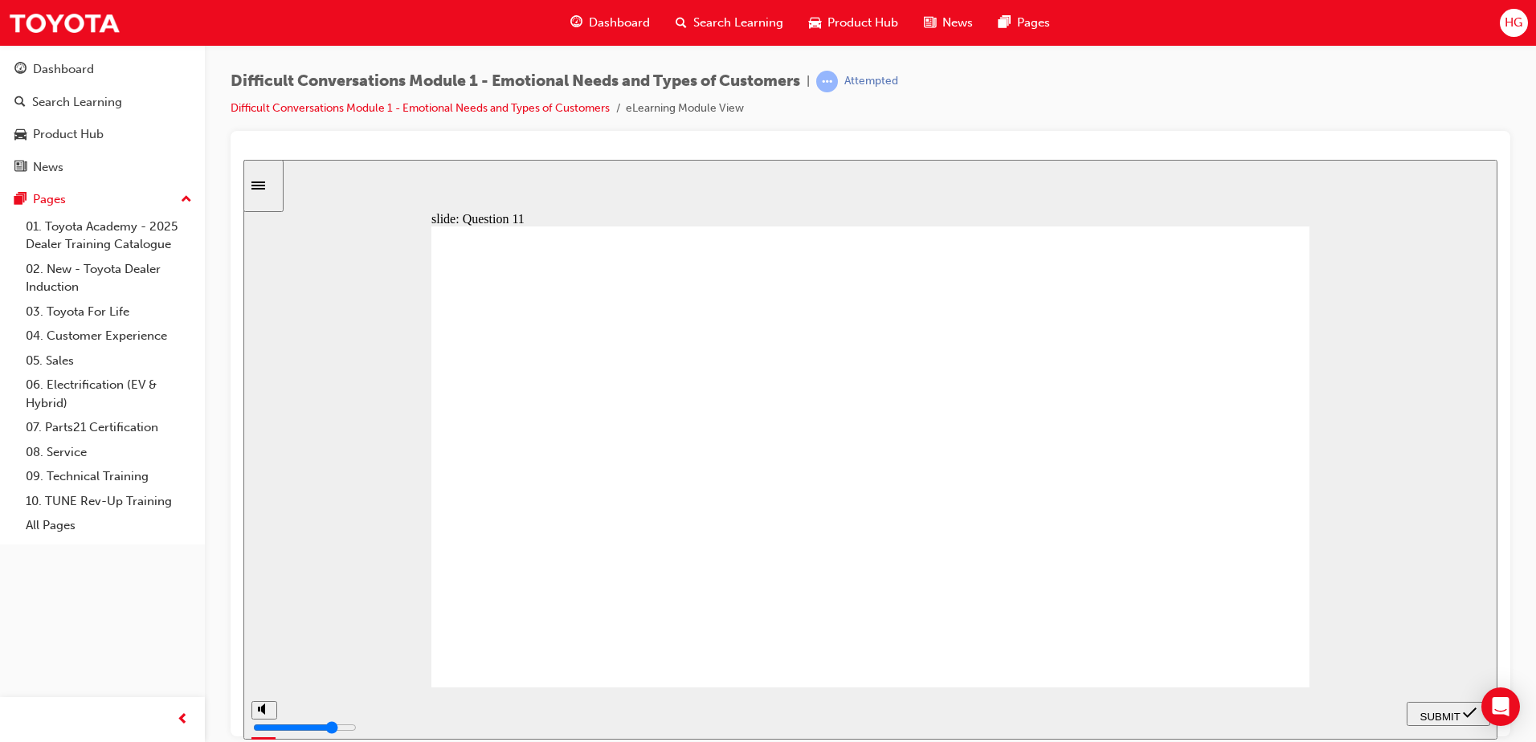
radio input "true"
drag, startPoint x: 1469, startPoint y: 705, endPoint x: 1459, endPoint y: 704, distance: 10.5
click at [1469, 705] on div "SUBMIT" at bounding box center [1448, 713] width 71 height 17
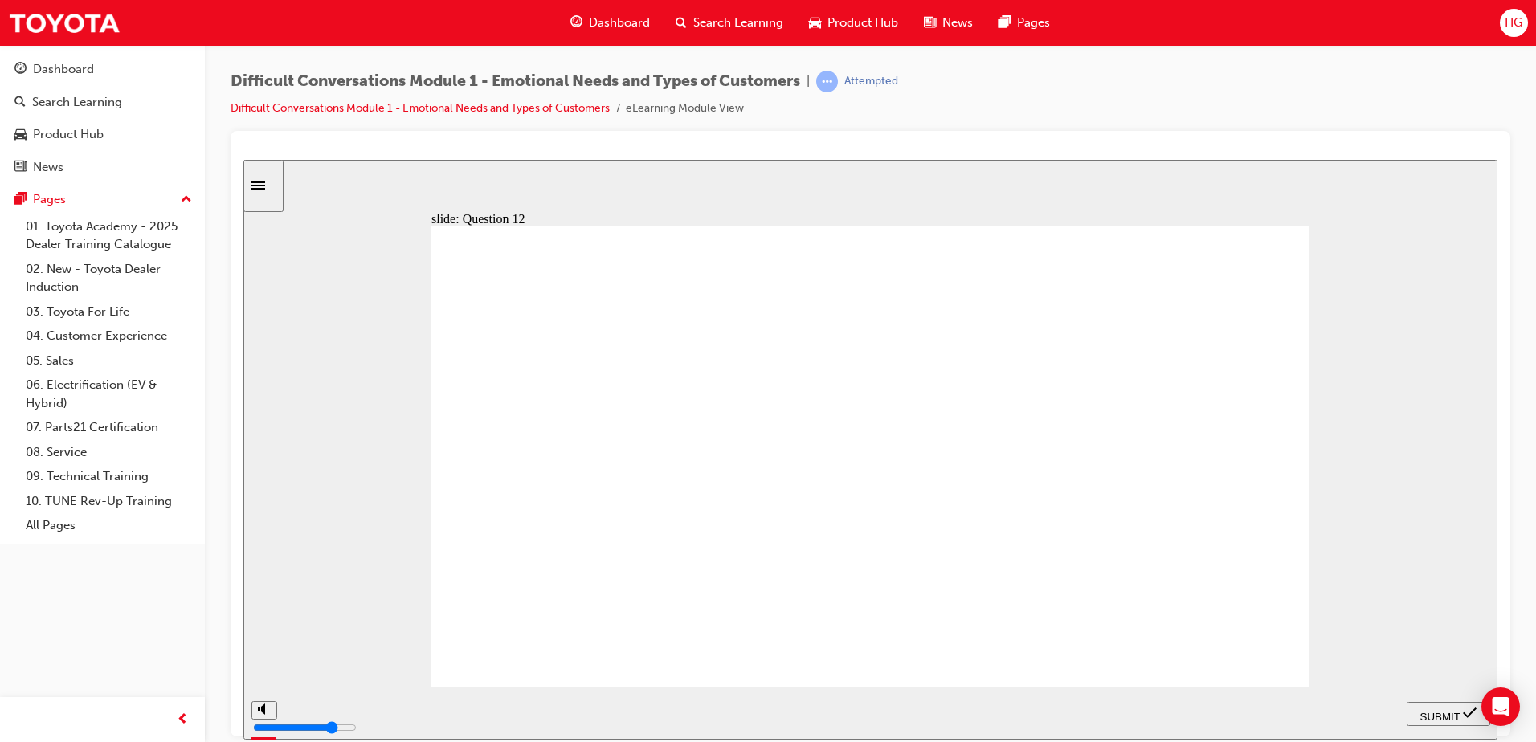
type input "3400"
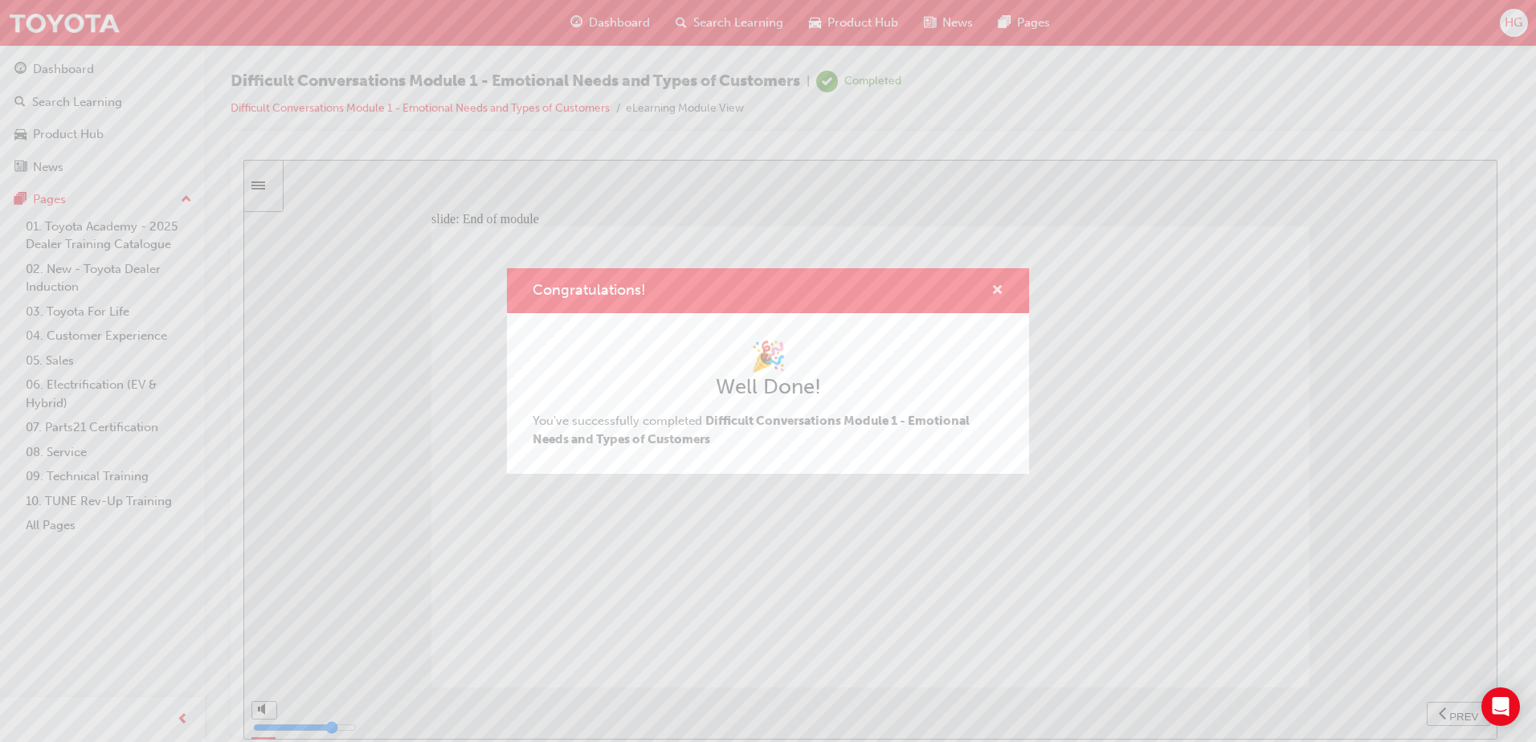
click at [994, 293] on span "cross-icon" at bounding box center [997, 291] width 12 height 14
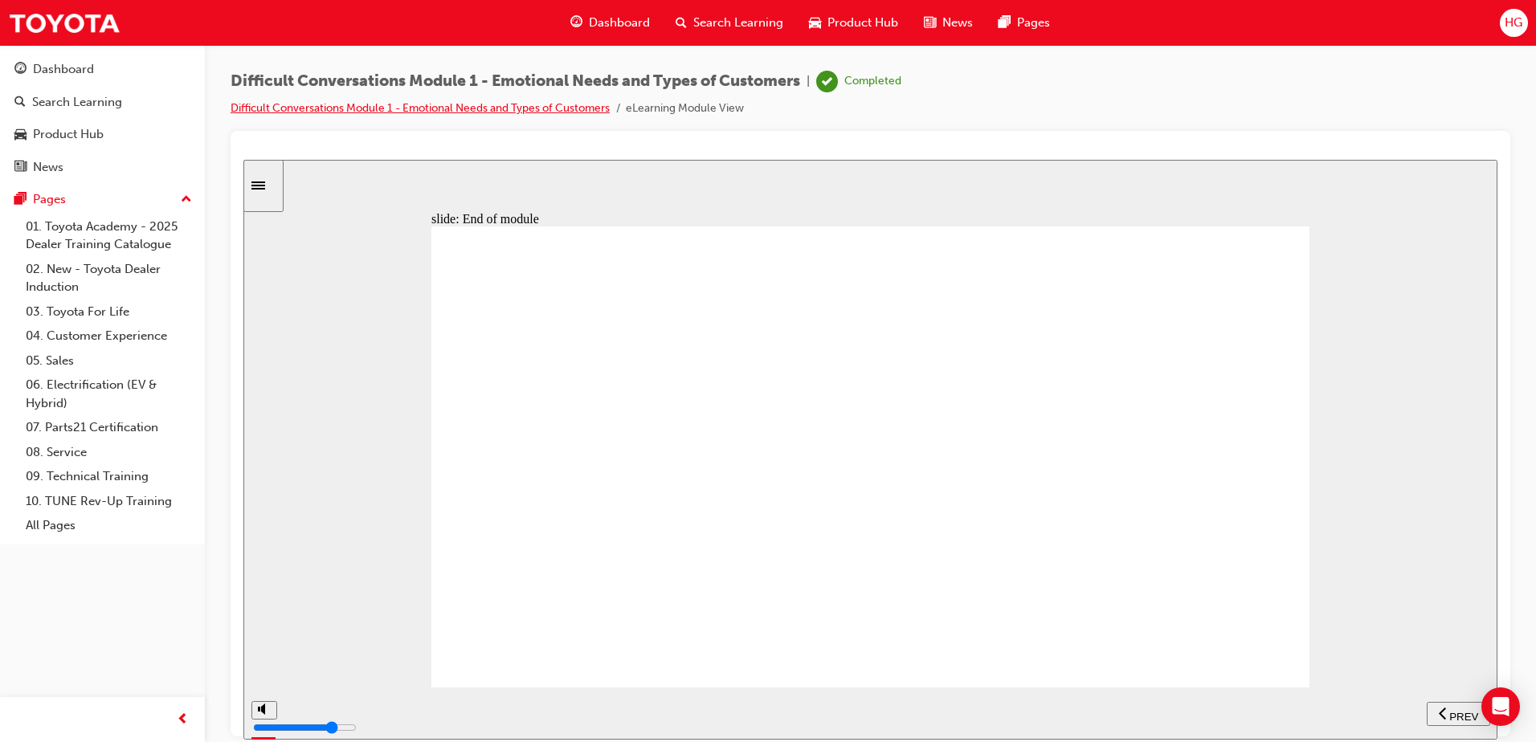
click at [488, 114] on link "Difficult Conversations Module 1 - Emotional Needs and Types of Customers" at bounding box center [420, 108] width 379 height 14
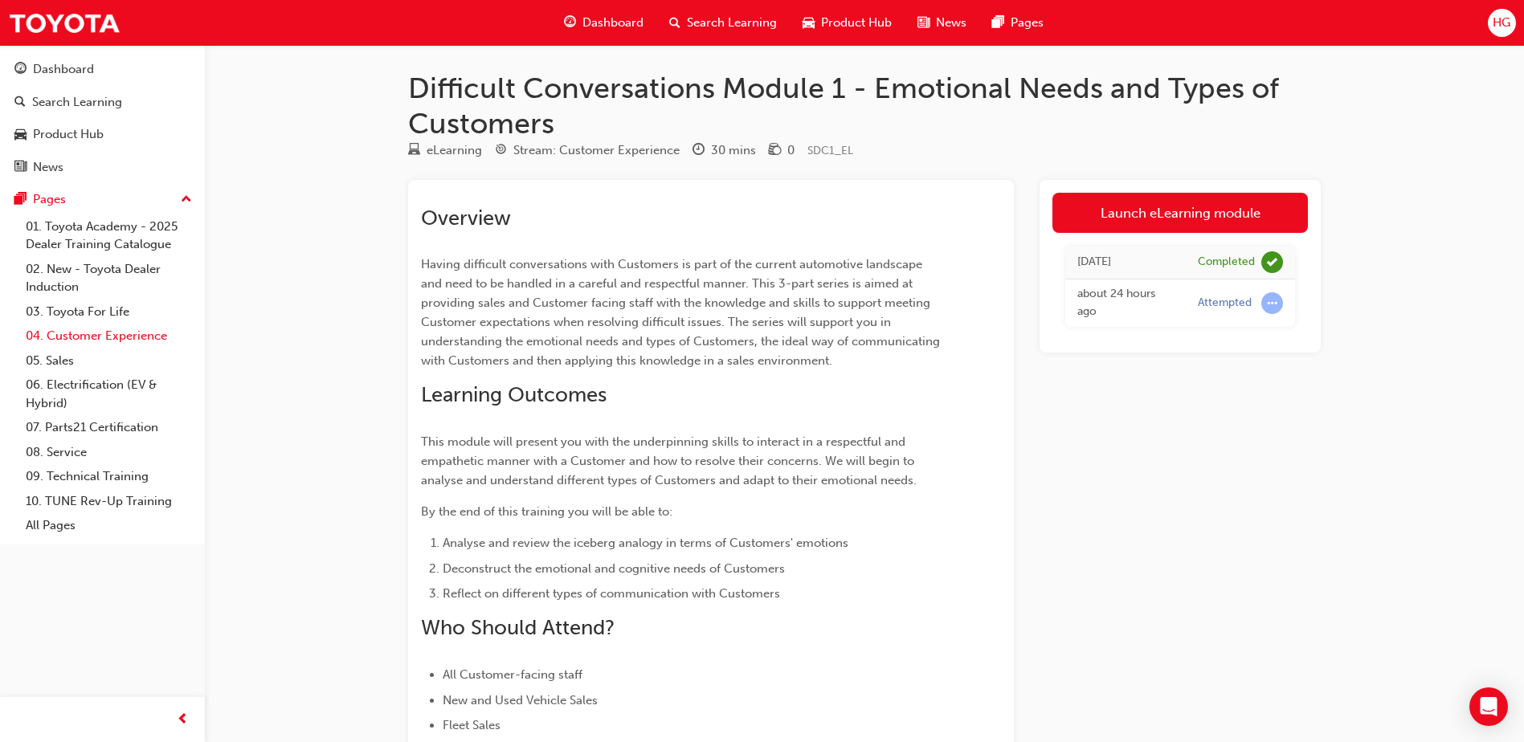
click at [75, 337] on link "04. Customer Experience" at bounding box center [108, 336] width 179 height 25
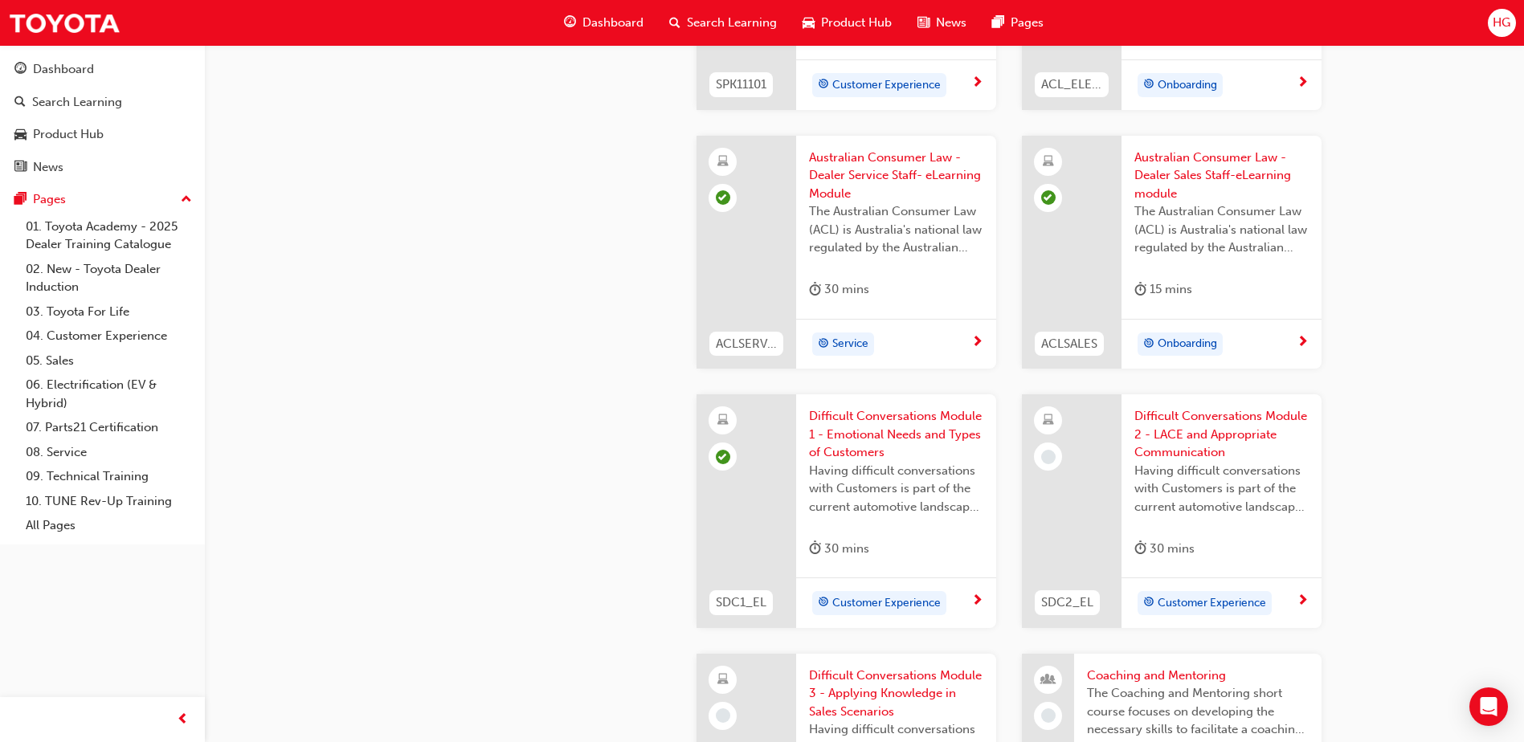
scroll to position [1366, 0]
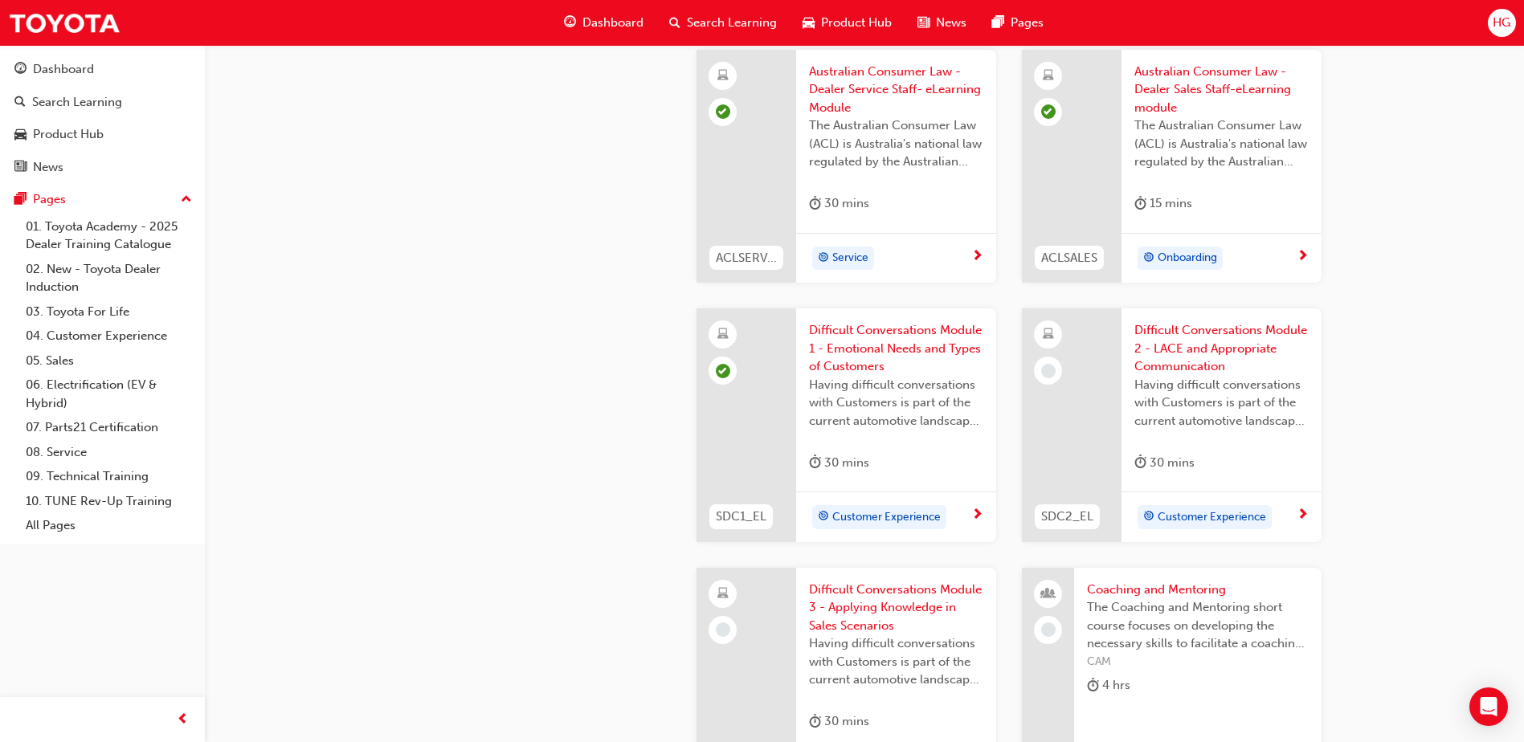
click at [1157, 341] on span "Difficult Conversations Module 2 - LACE and Appropriate Communication" at bounding box center [1221, 348] width 174 height 55
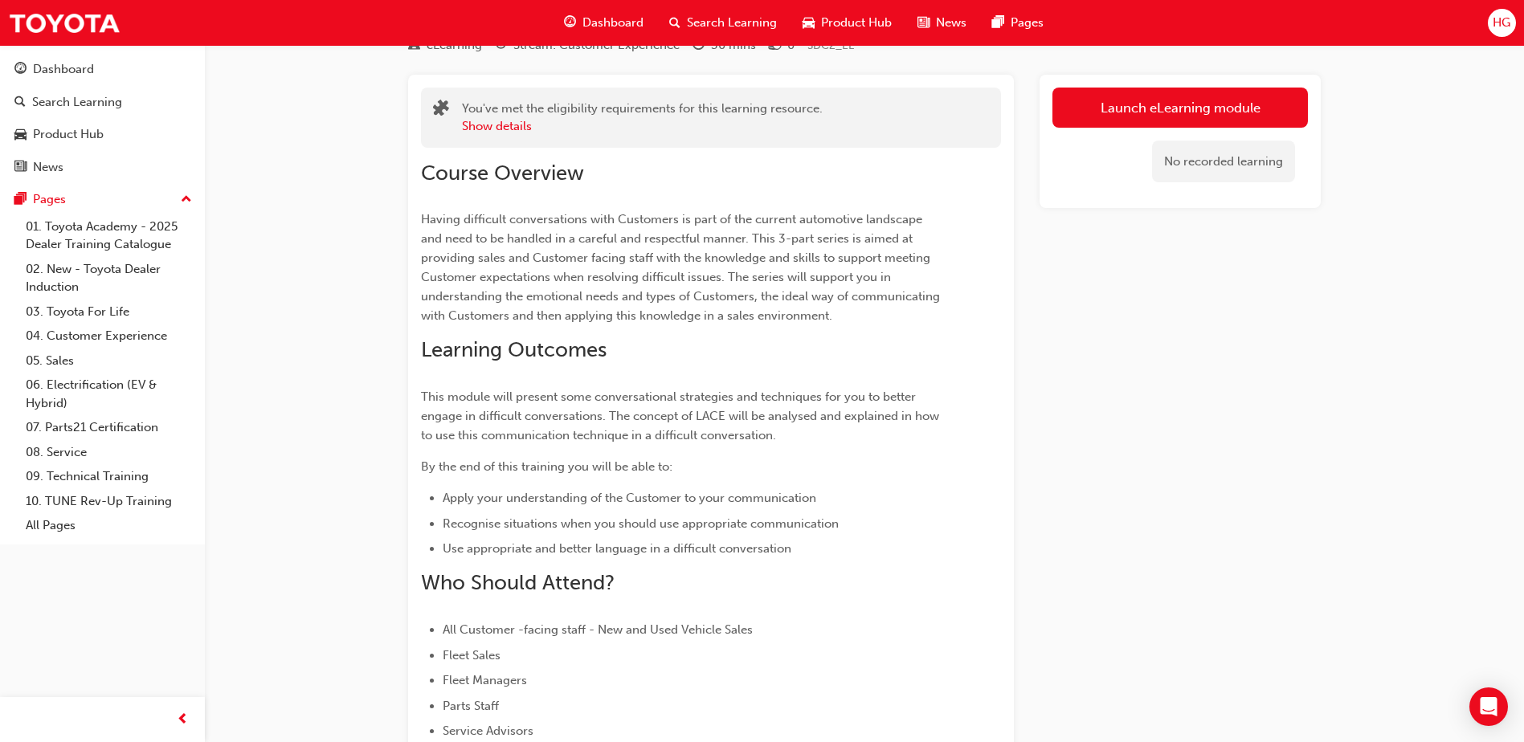
scroll to position [18, 0]
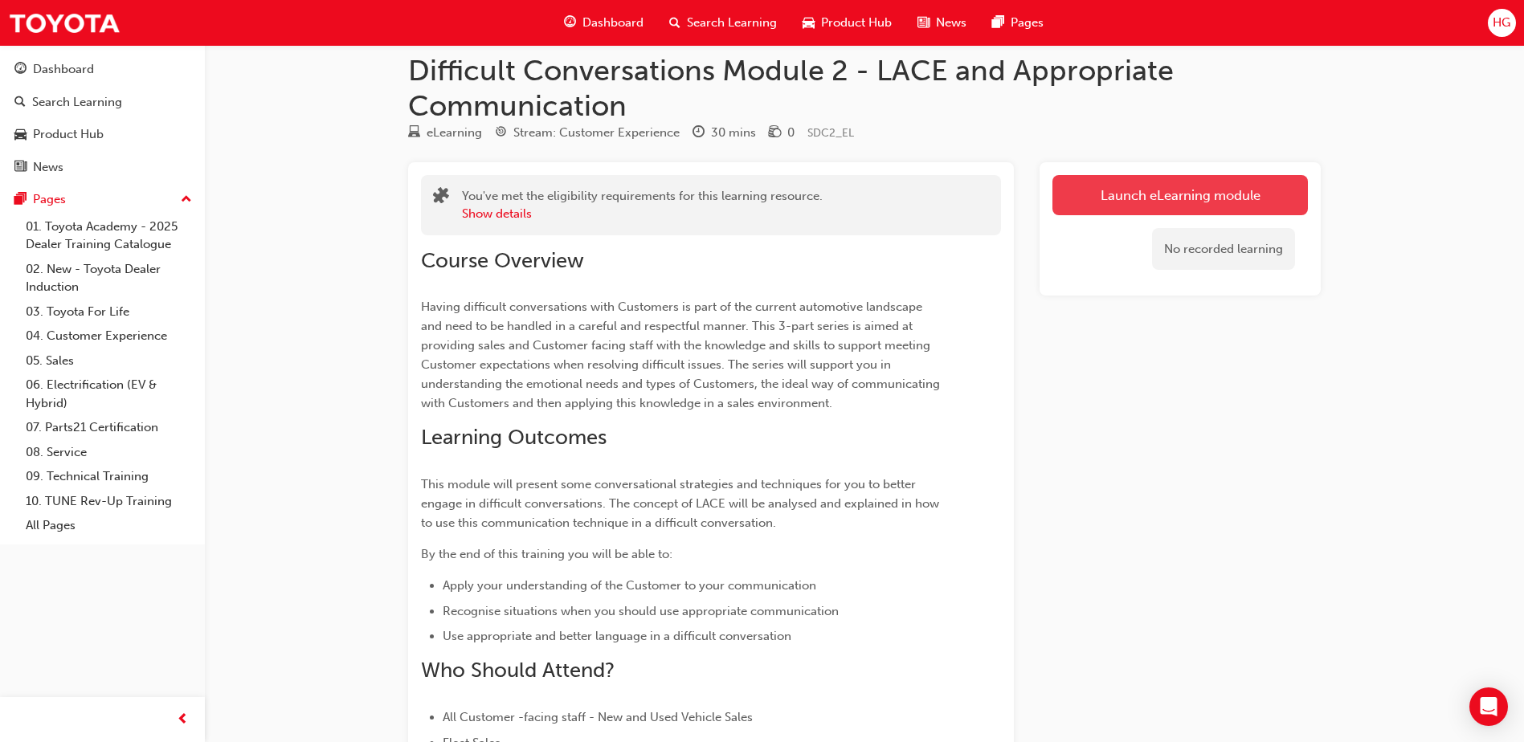
click at [1128, 206] on link "Launch eLearning module" at bounding box center [1179, 195] width 255 height 40
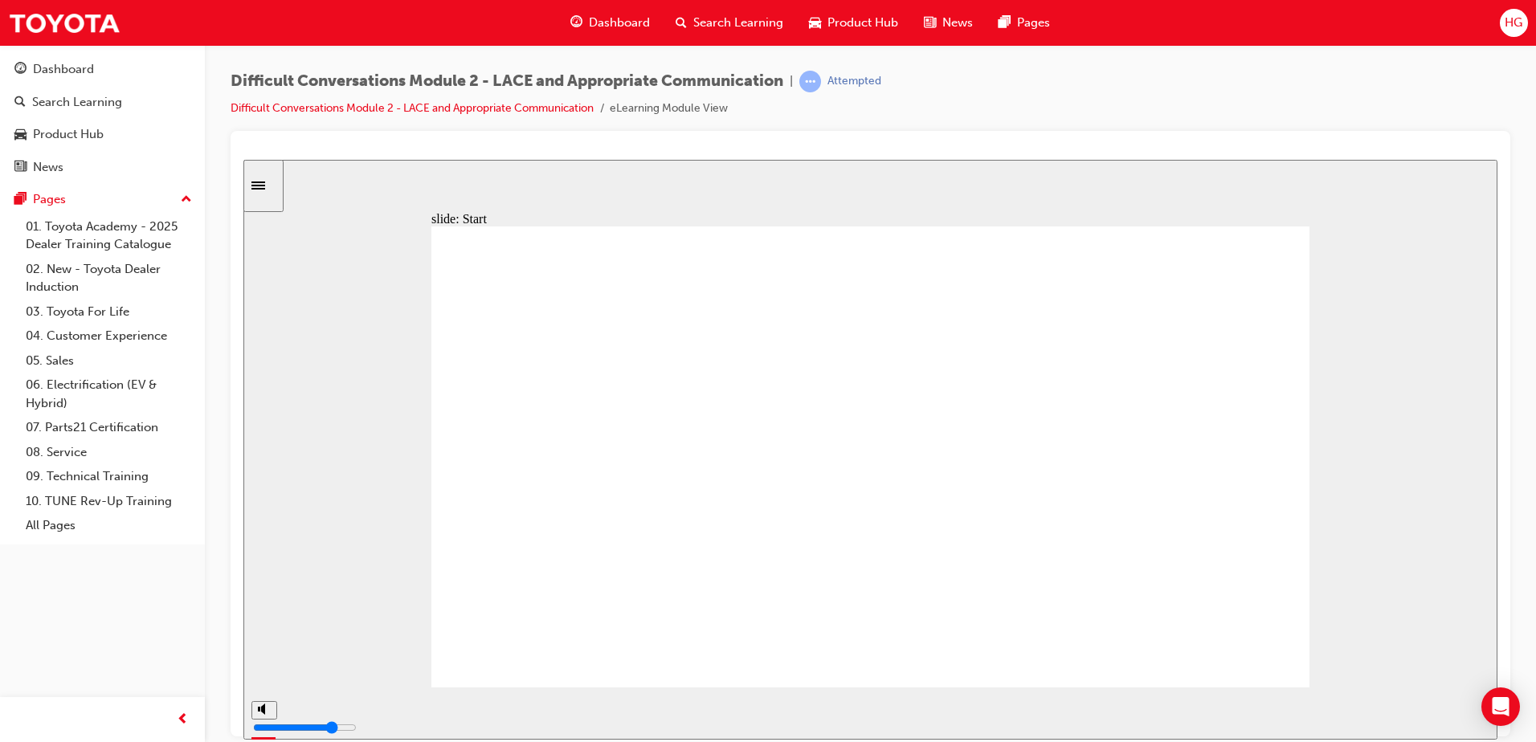
click at [1416, 611] on div "slide: Learning Objectives Learning Objectives Group 1 Oval 1 Line 1 This modul…" at bounding box center [870, 449] width 1254 height 580
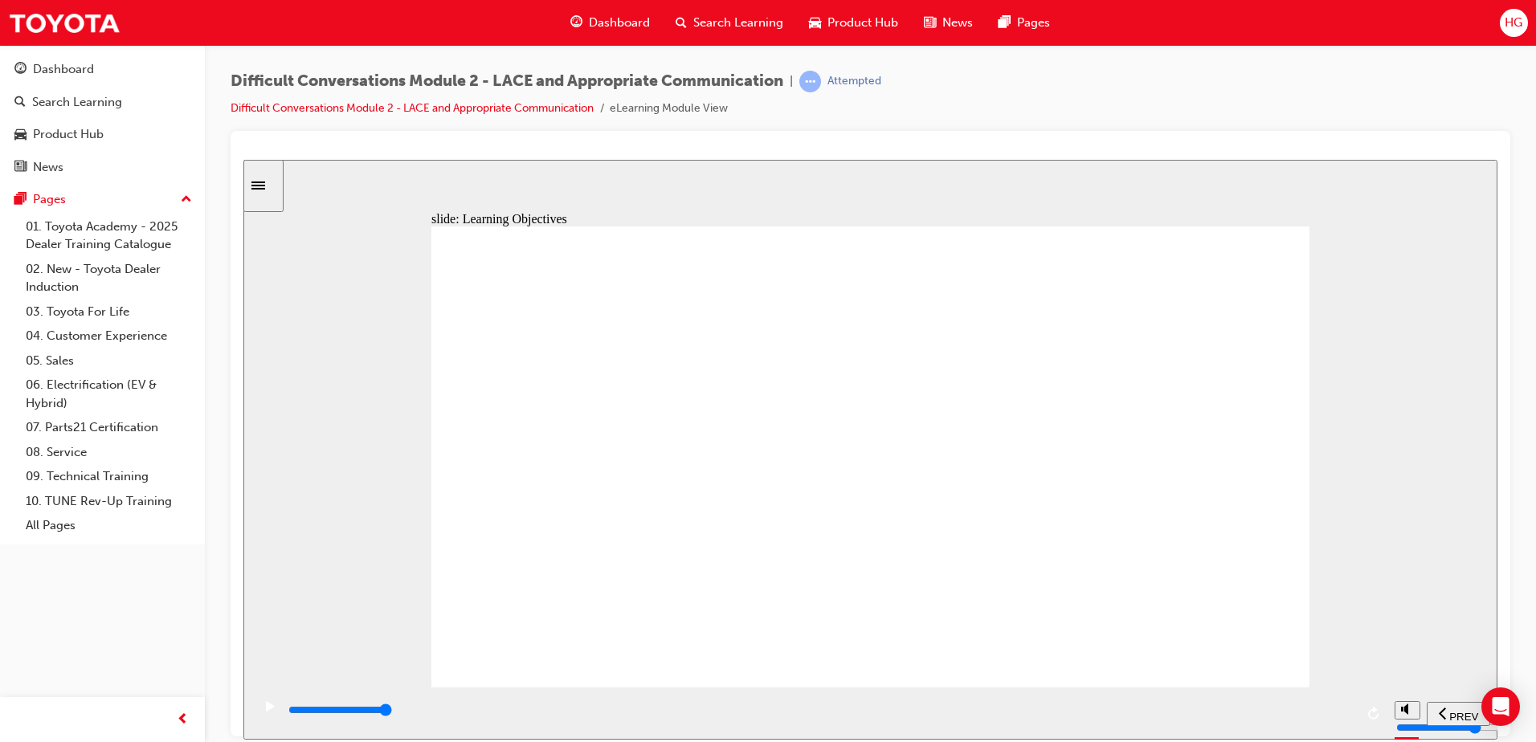
type input "1000"
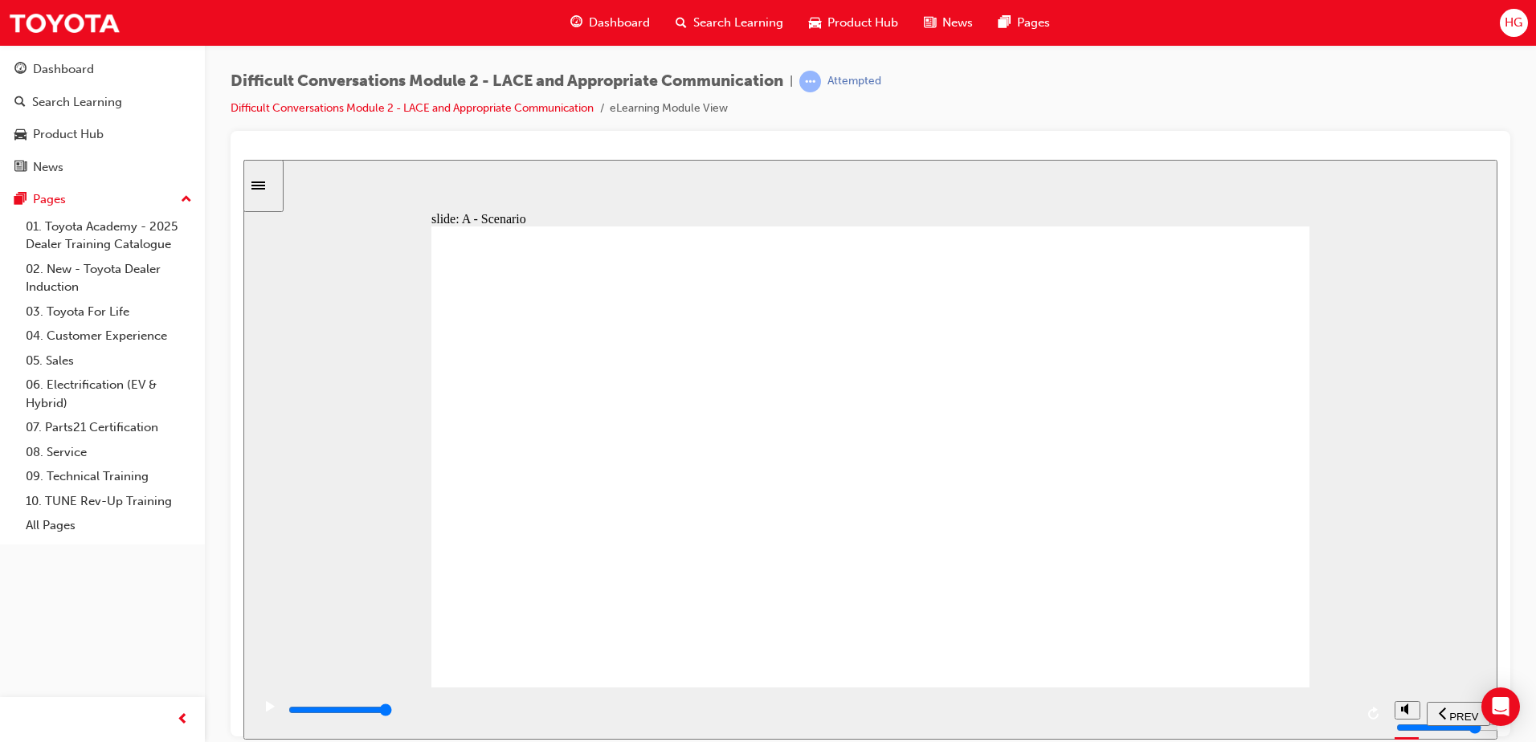
type input "18100"
